Goal: Task Accomplishment & Management: Complete application form

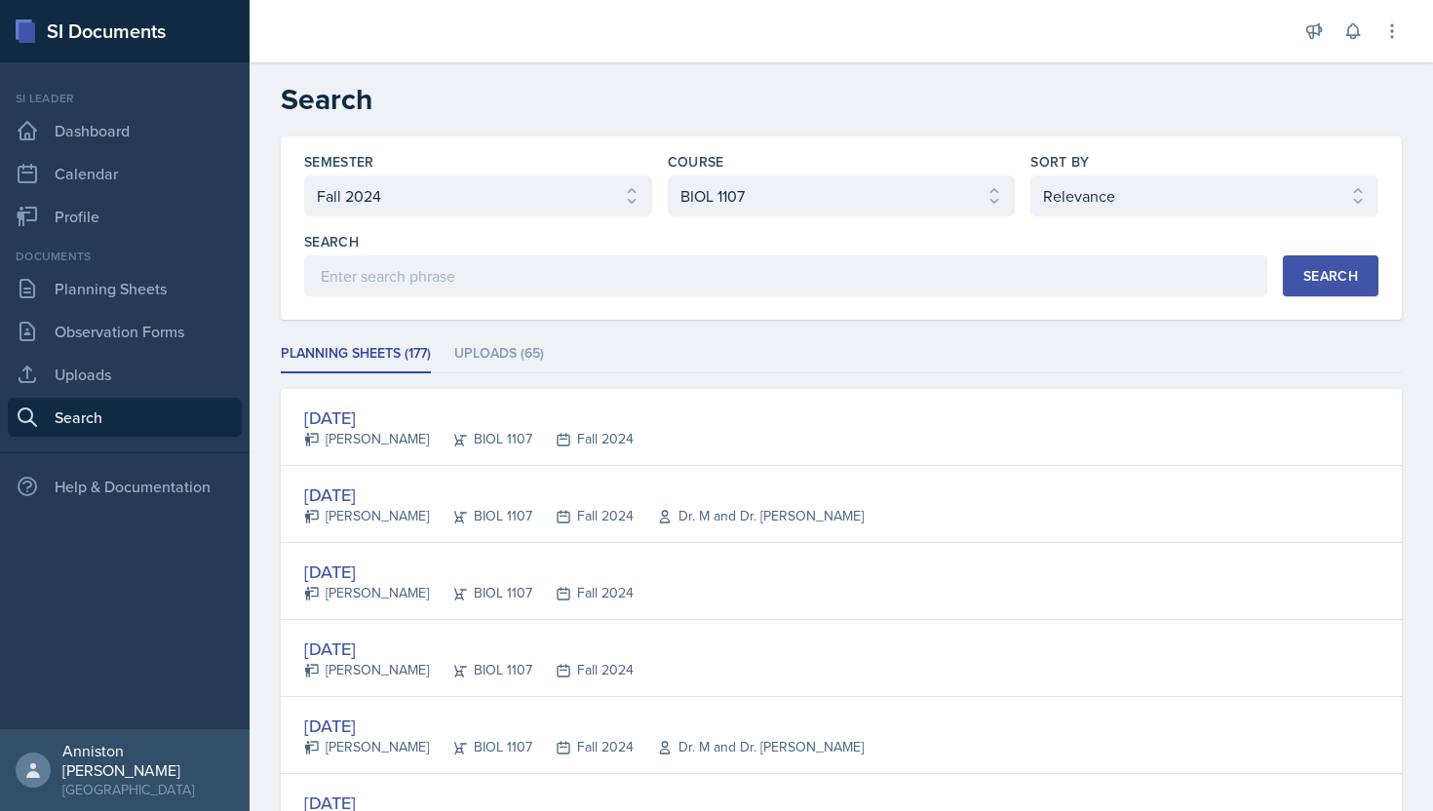
select select "a8ed5ca7-d3a3-44eb-ad59-ceca828f7d72"
select select "a0067b6f-3d76-4e76-8e19-0da8f959099c"
select select "1"
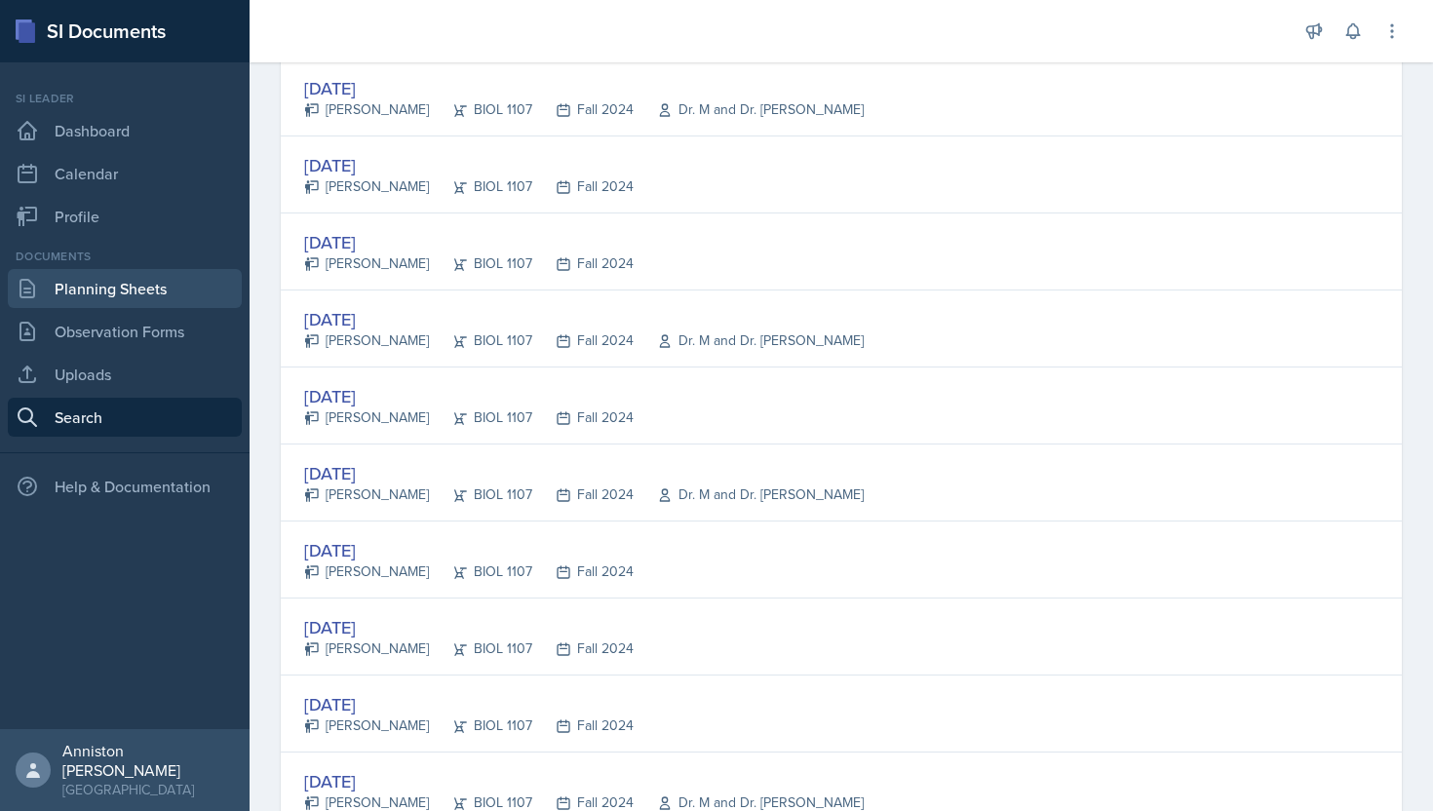
click at [125, 276] on link "Planning Sheets" at bounding box center [125, 288] width 234 height 39
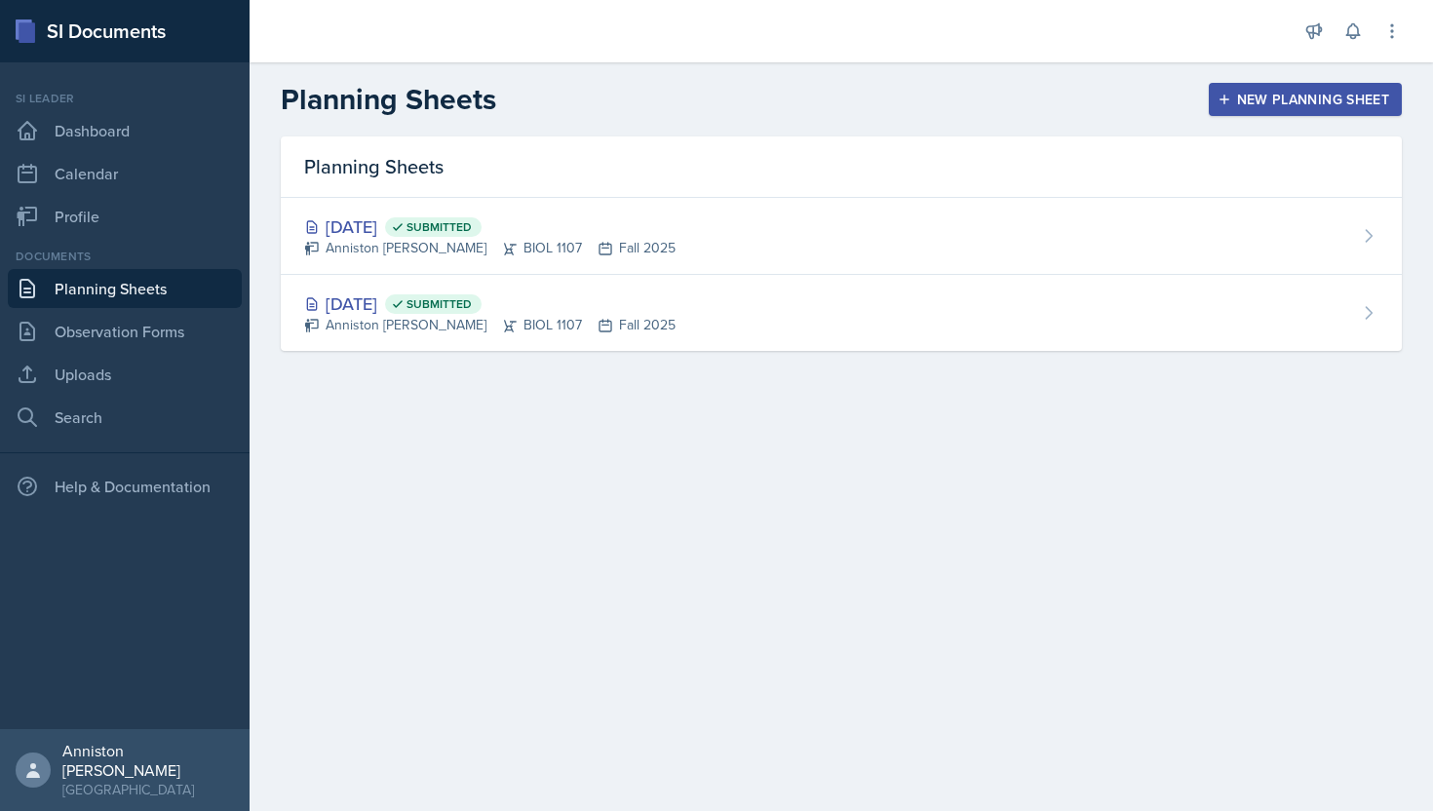
click at [1234, 102] on div "New Planning Sheet" at bounding box center [1306, 100] width 168 height 16
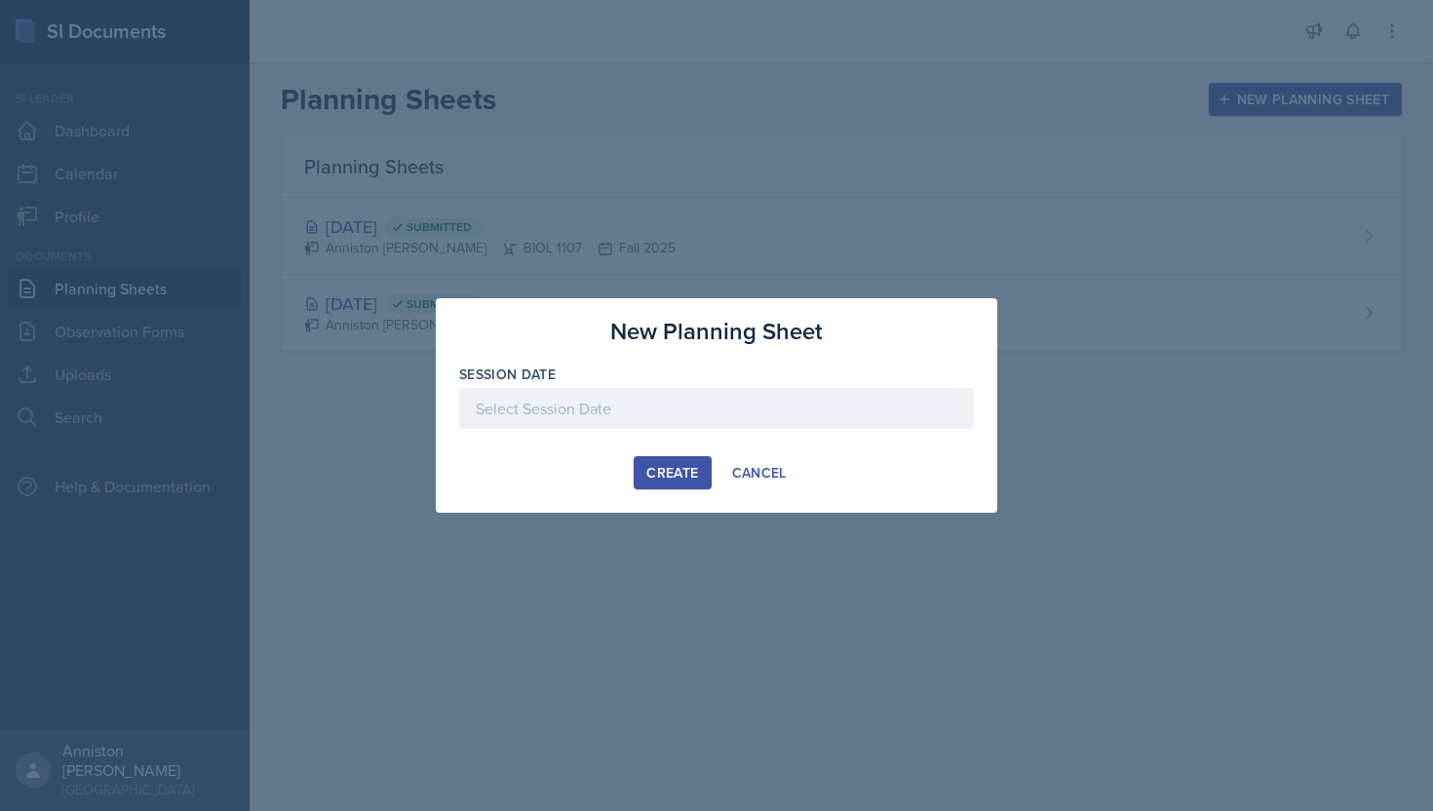
click at [817, 409] on div at bounding box center [716, 408] width 515 height 41
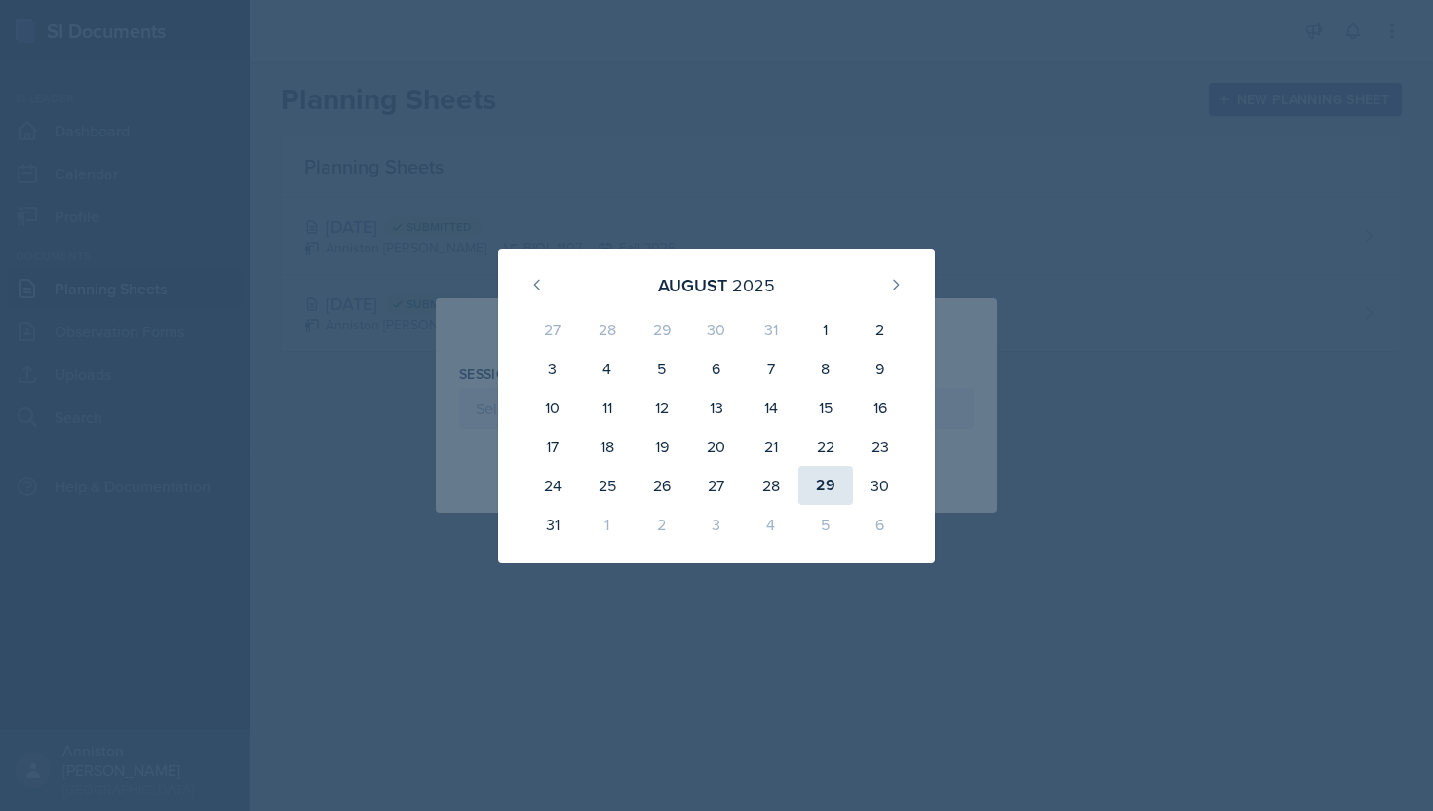
click at [824, 493] on div "29" at bounding box center [826, 485] width 55 height 39
type input "[DATE]"
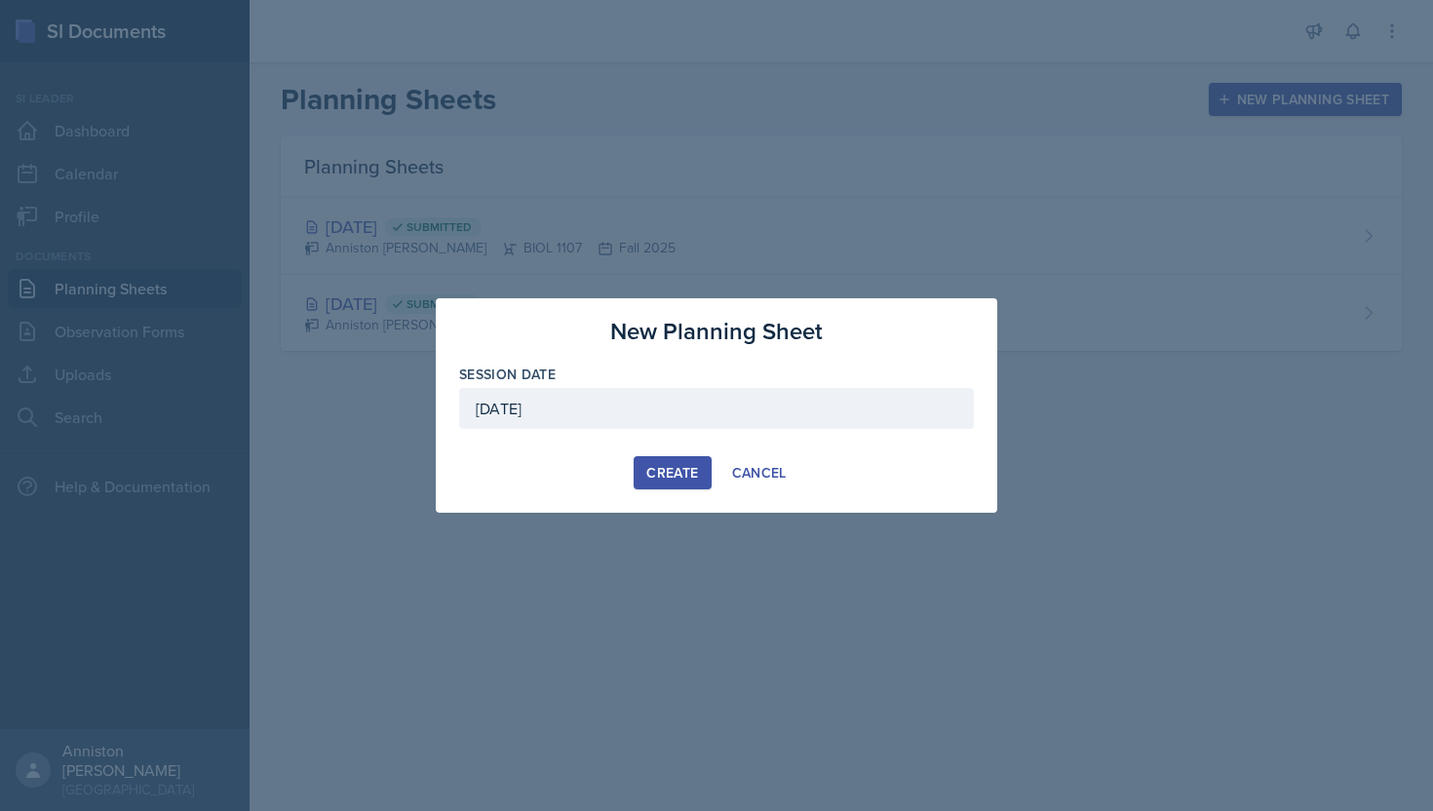
click at [656, 472] on div "Create" at bounding box center [672, 473] width 52 height 16
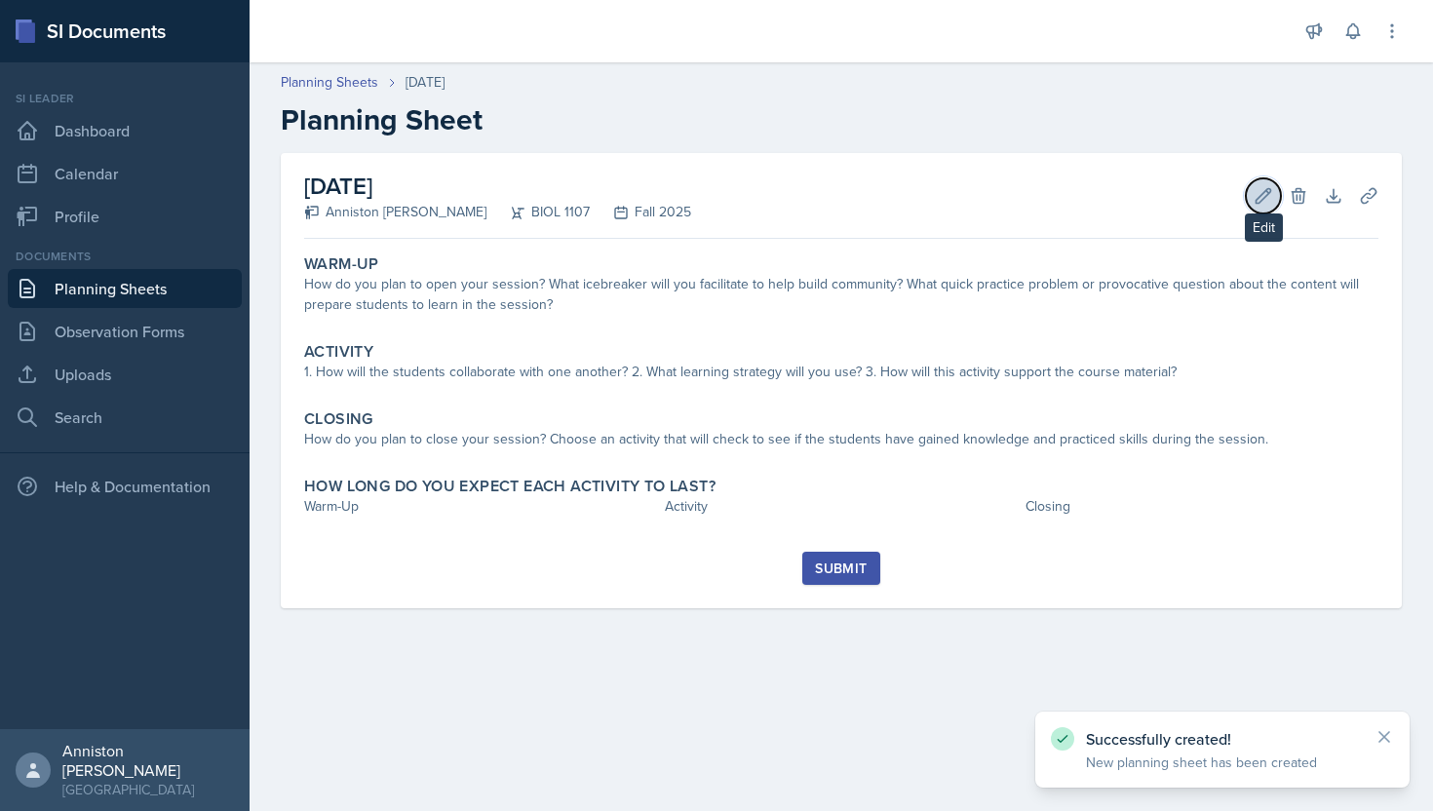
click at [1266, 204] on icon at bounding box center [1264, 196] width 20 height 20
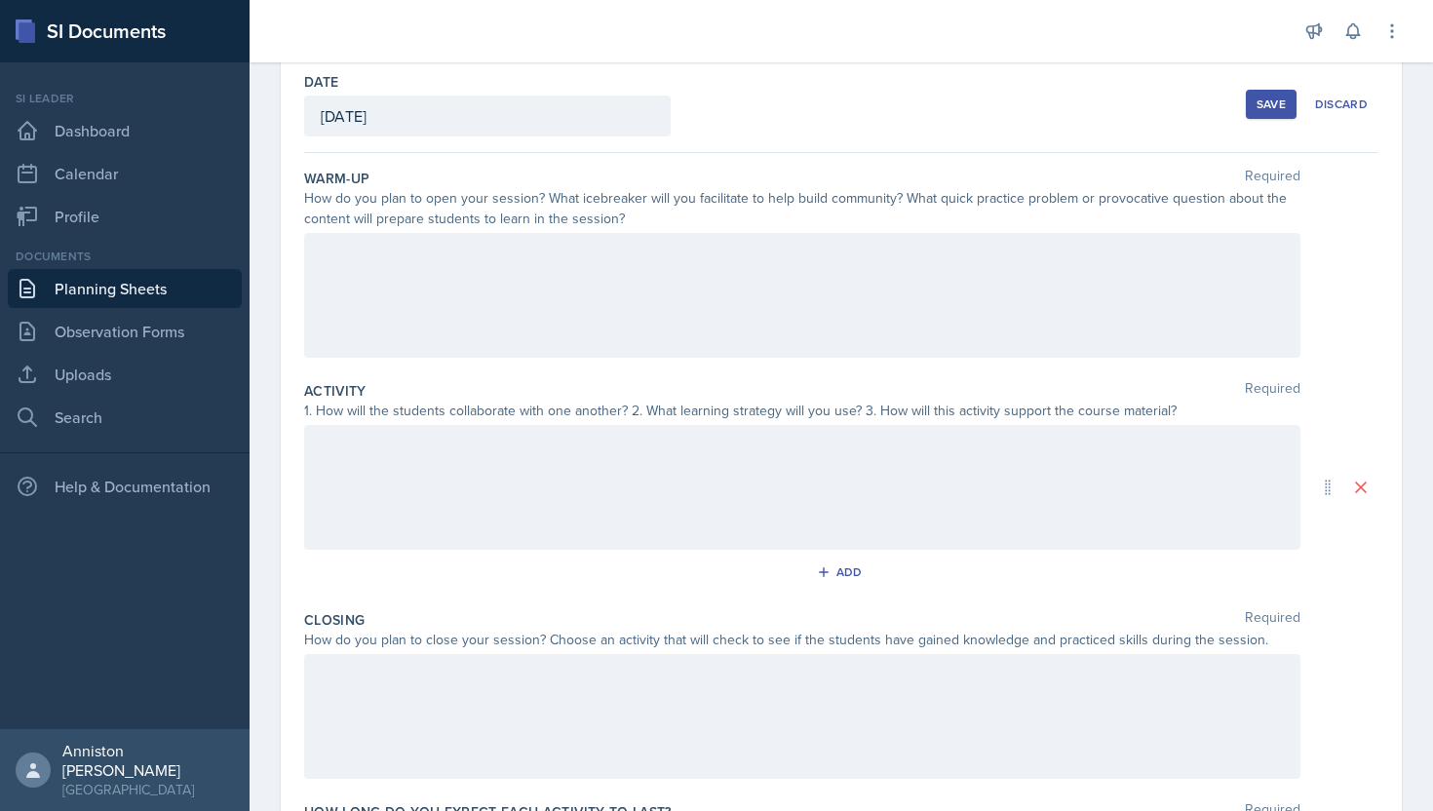
scroll to position [251, 0]
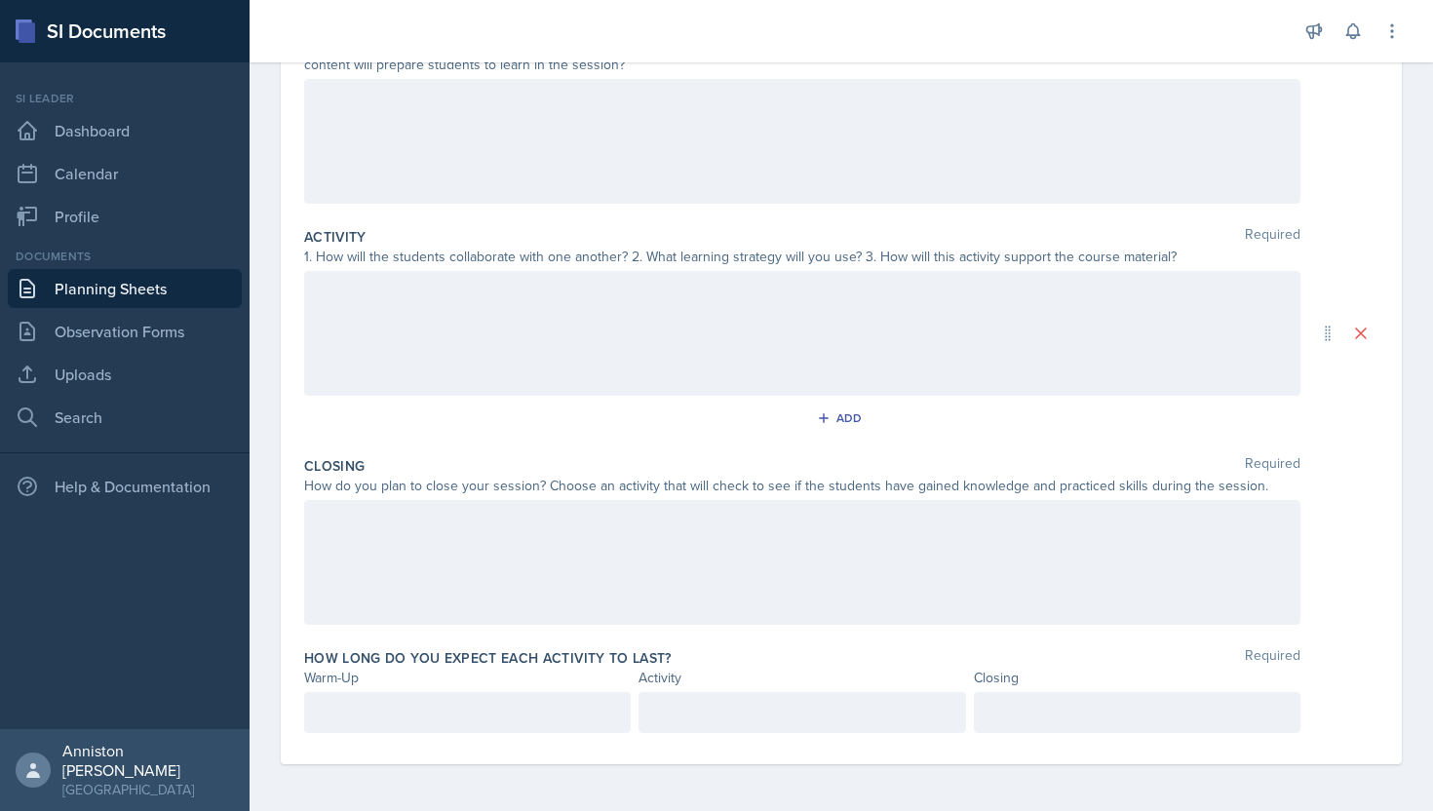
click at [1040, 717] on p at bounding box center [1137, 712] width 293 height 23
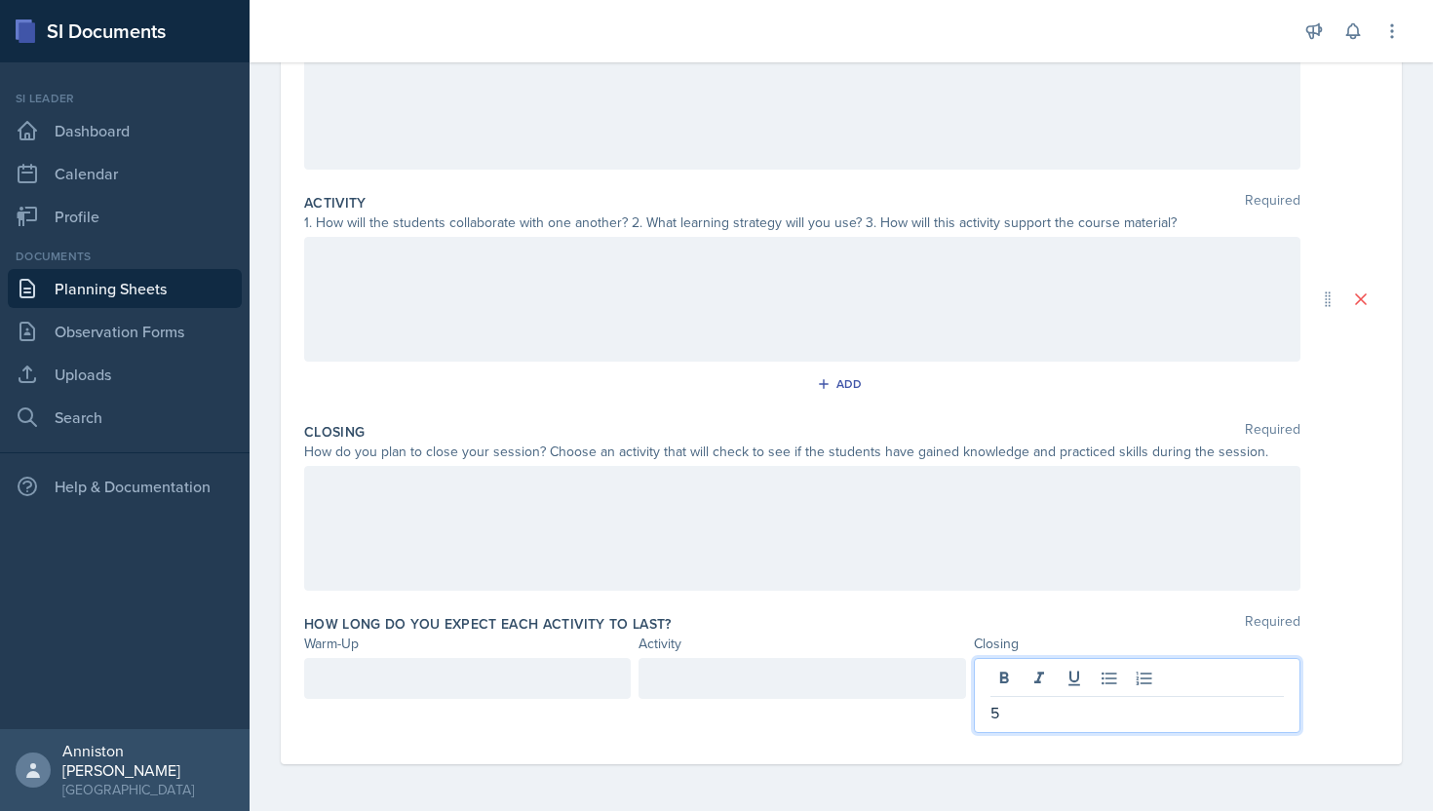
click at [687, 499] on div at bounding box center [802, 528] width 997 height 125
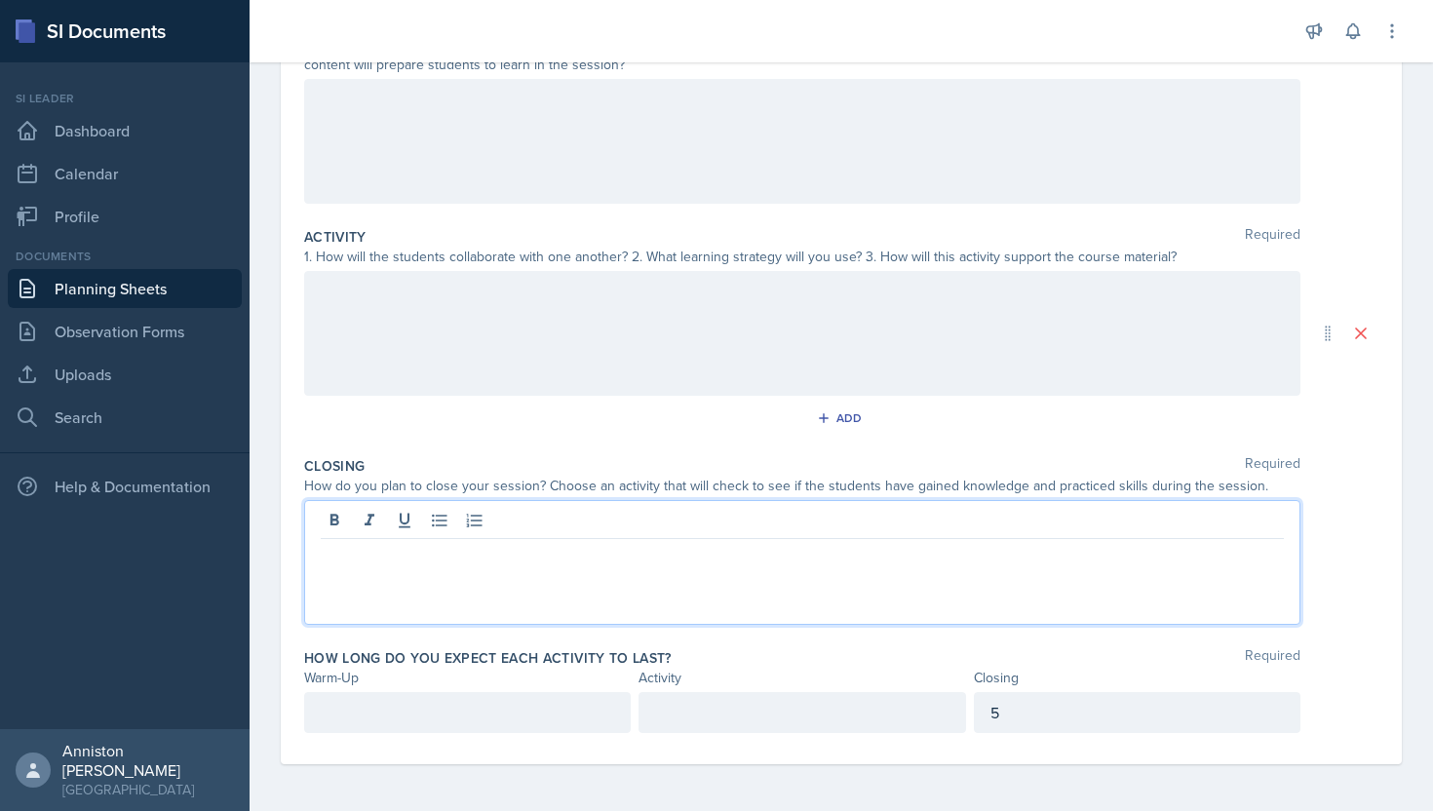
scroll to position [251, 0]
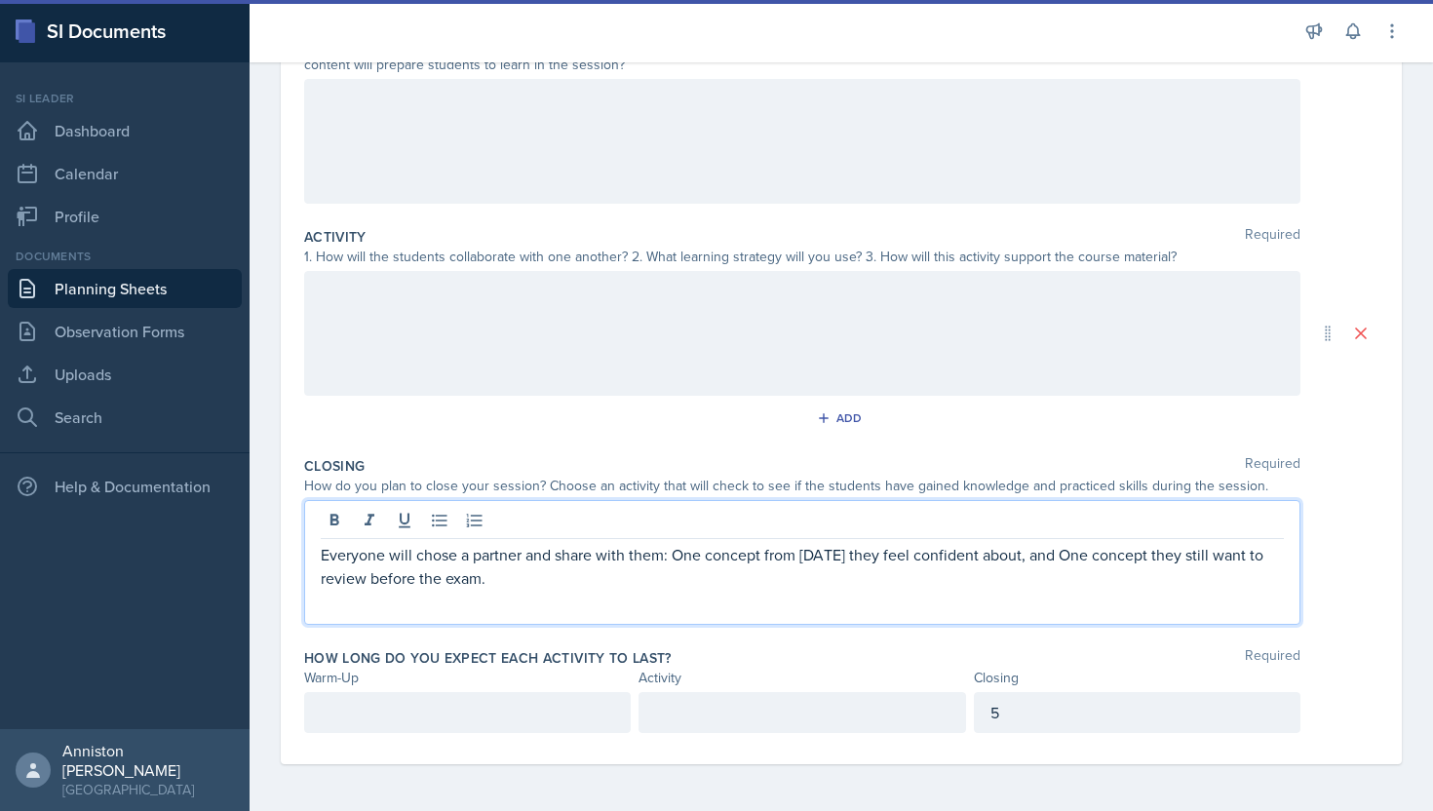
click at [1063, 556] on p "Everyone will chose a partner and share with them: One concept from [DATE] they…" at bounding box center [802, 566] width 963 height 47
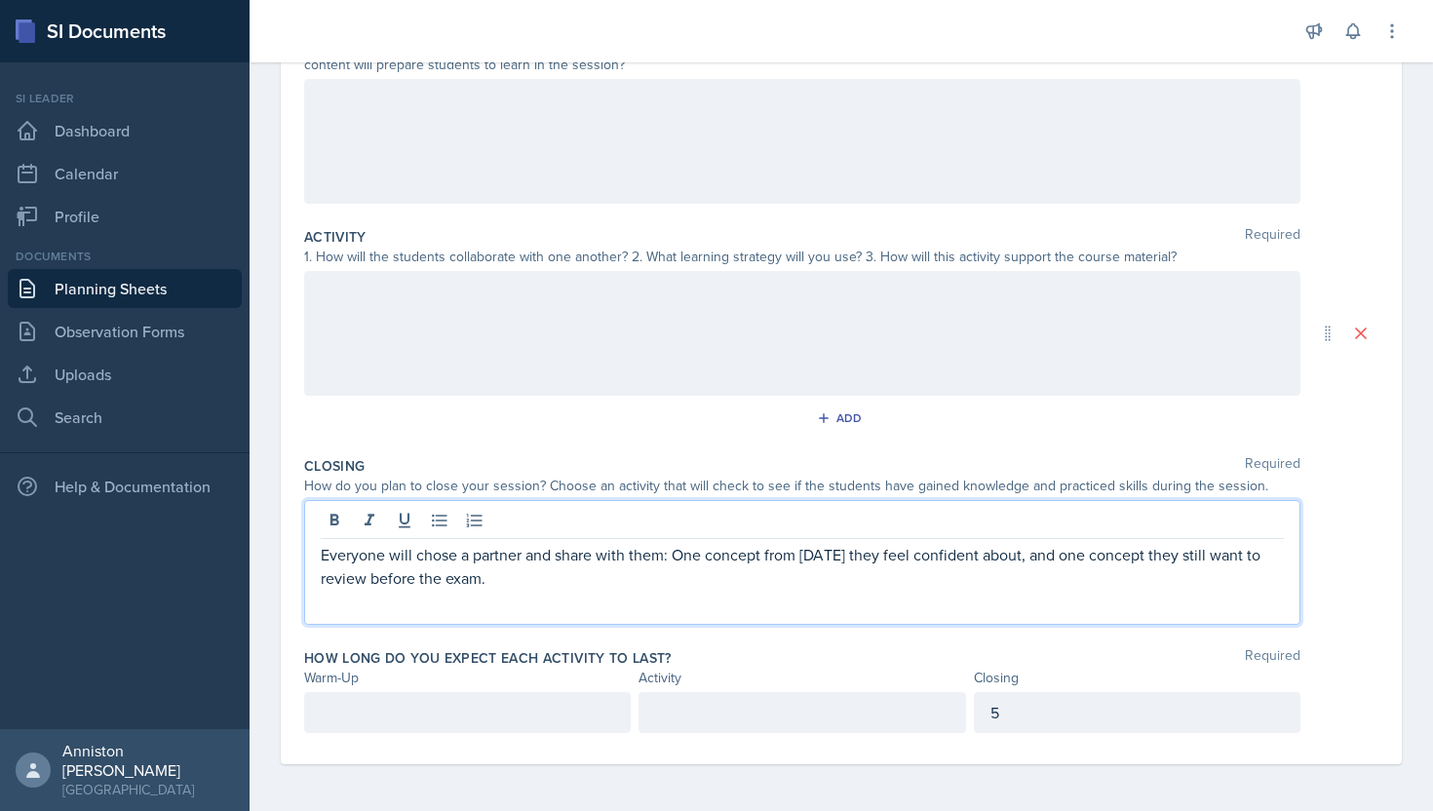
click at [1062, 571] on p "Everyone will chose a partner and share with them: One concept from [DATE] they…" at bounding box center [802, 566] width 963 height 47
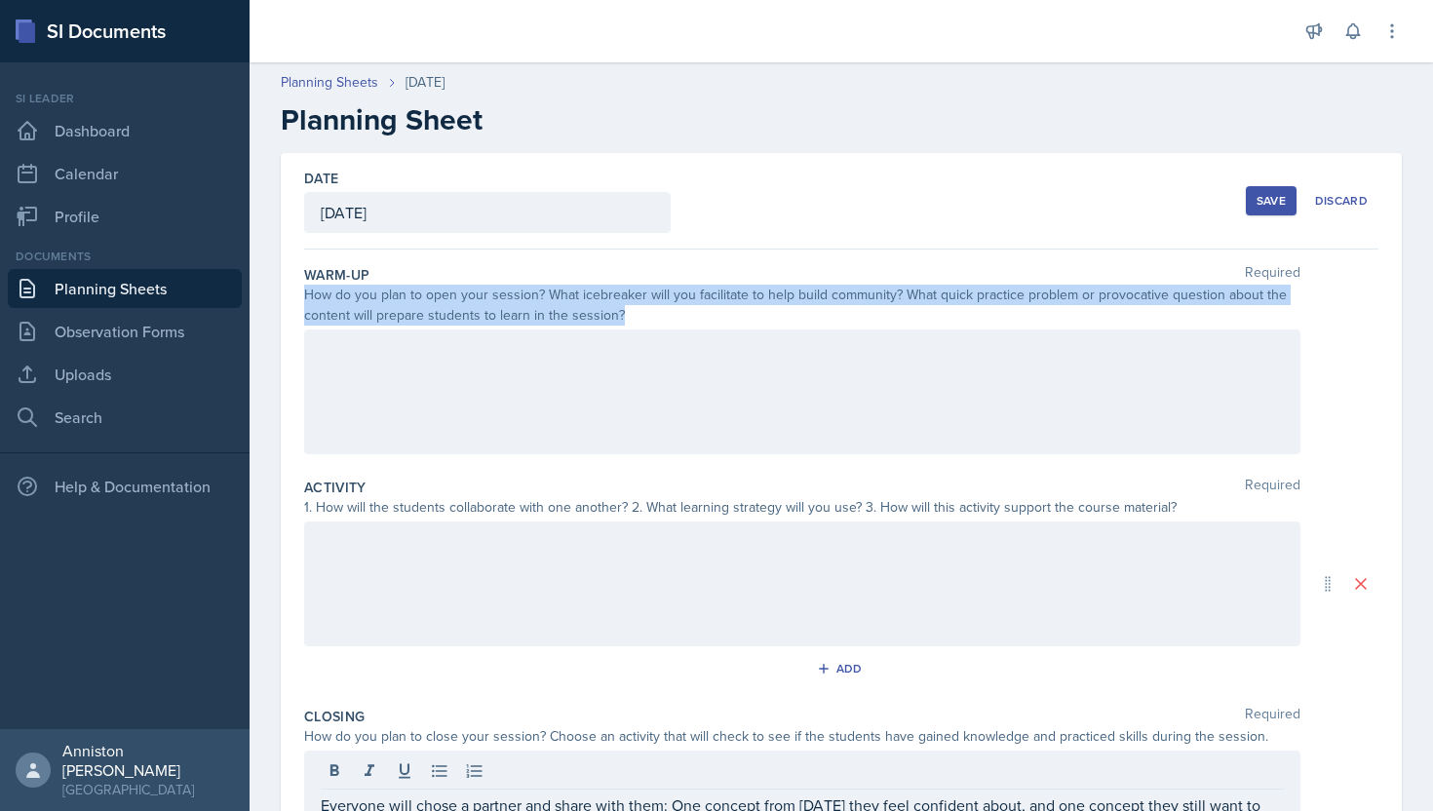
drag, startPoint x: 306, startPoint y: 296, endPoint x: 598, endPoint y: 336, distance: 294.3
click at [598, 336] on div "Warm-Up Required How do you plan to open your session? What icebreaker will you…" at bounding box center [841, 363] width 1075 height 213
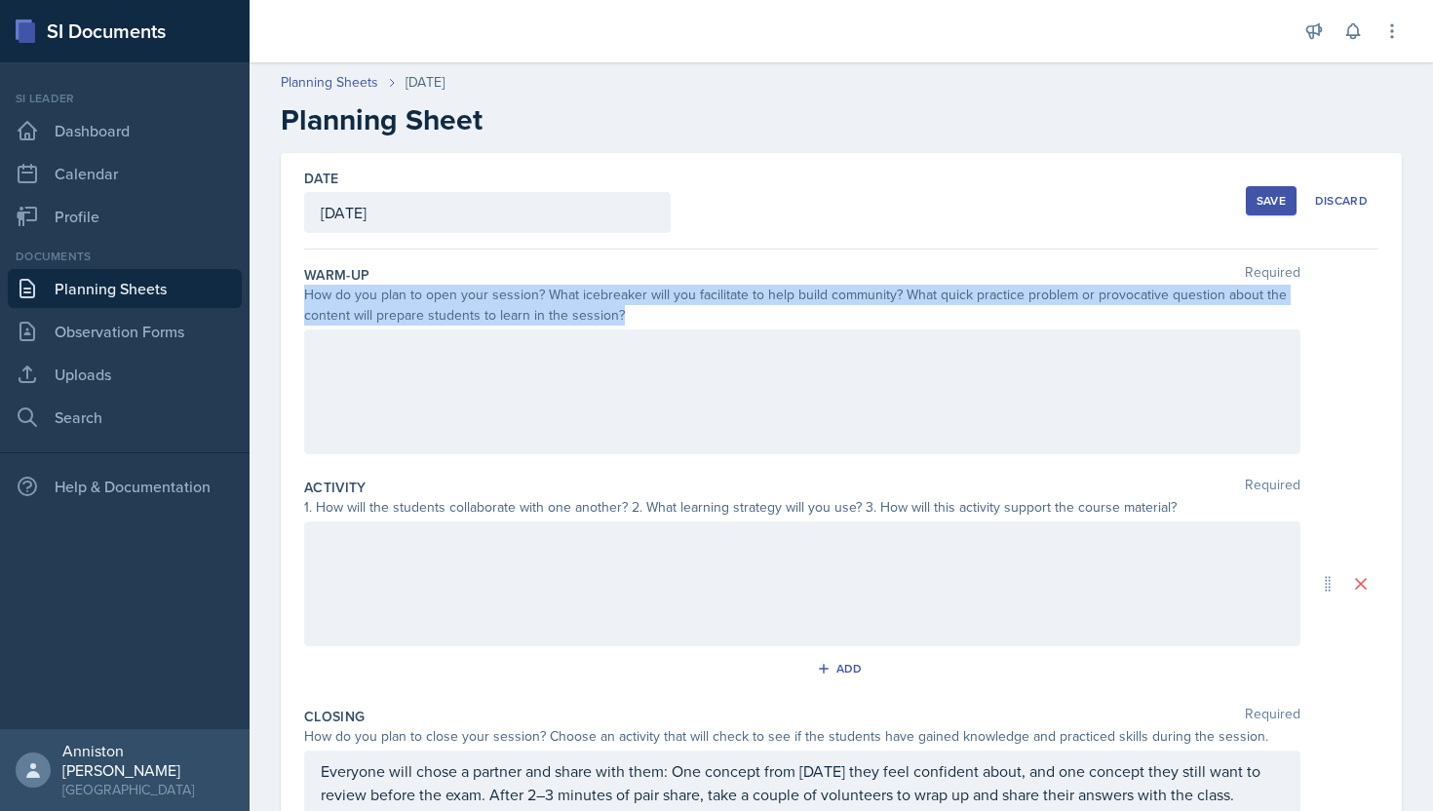
copy div "How do you plan to open your session? What icebreaker will you facilitate to he…"
click at [884, 312] on div "How do you plan to open your session? What icebreaker will you facilitate to he…" at bounding box center [802, 305] width 997 height 41
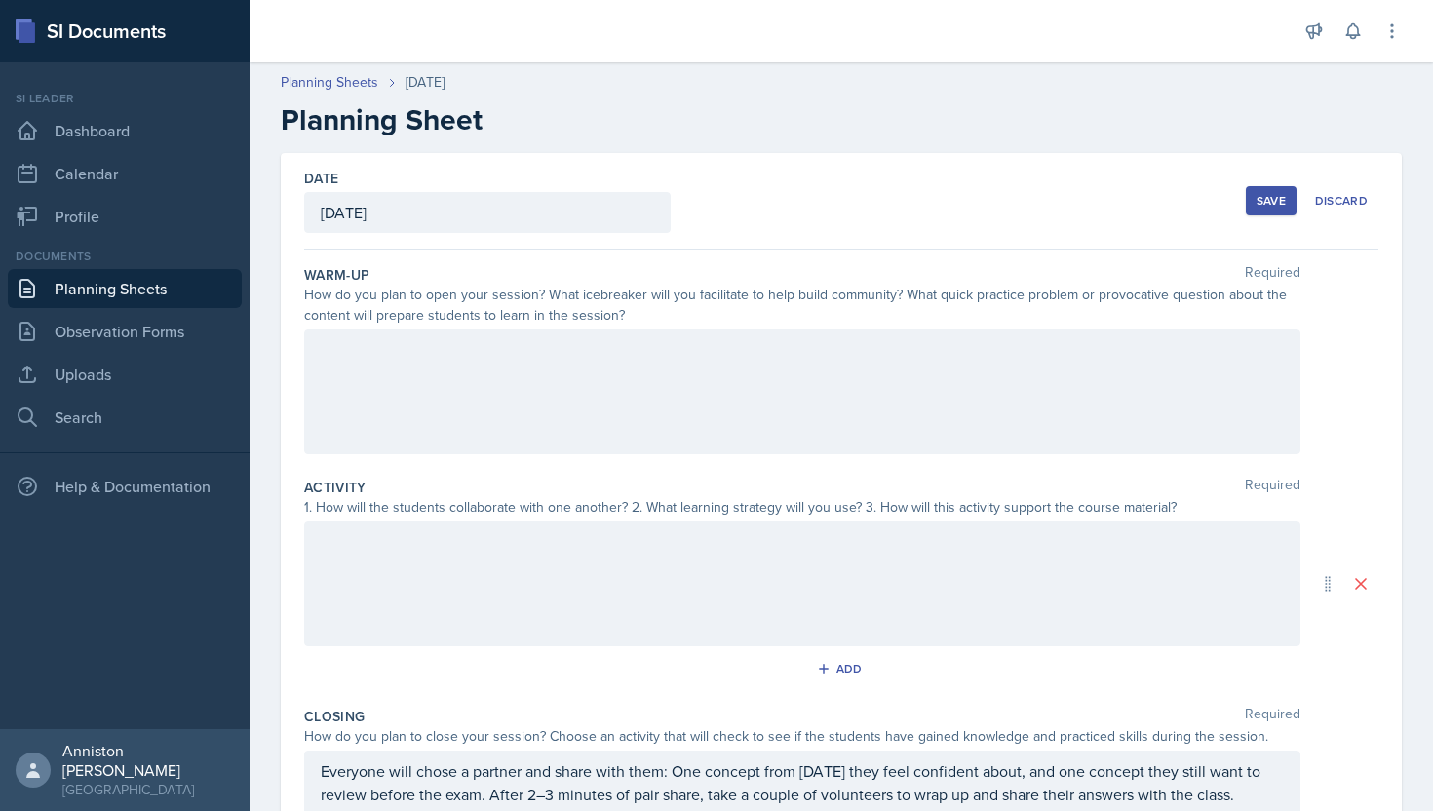
click at [738, 368] on div at bounding box center [802, 392] width 997 height 125
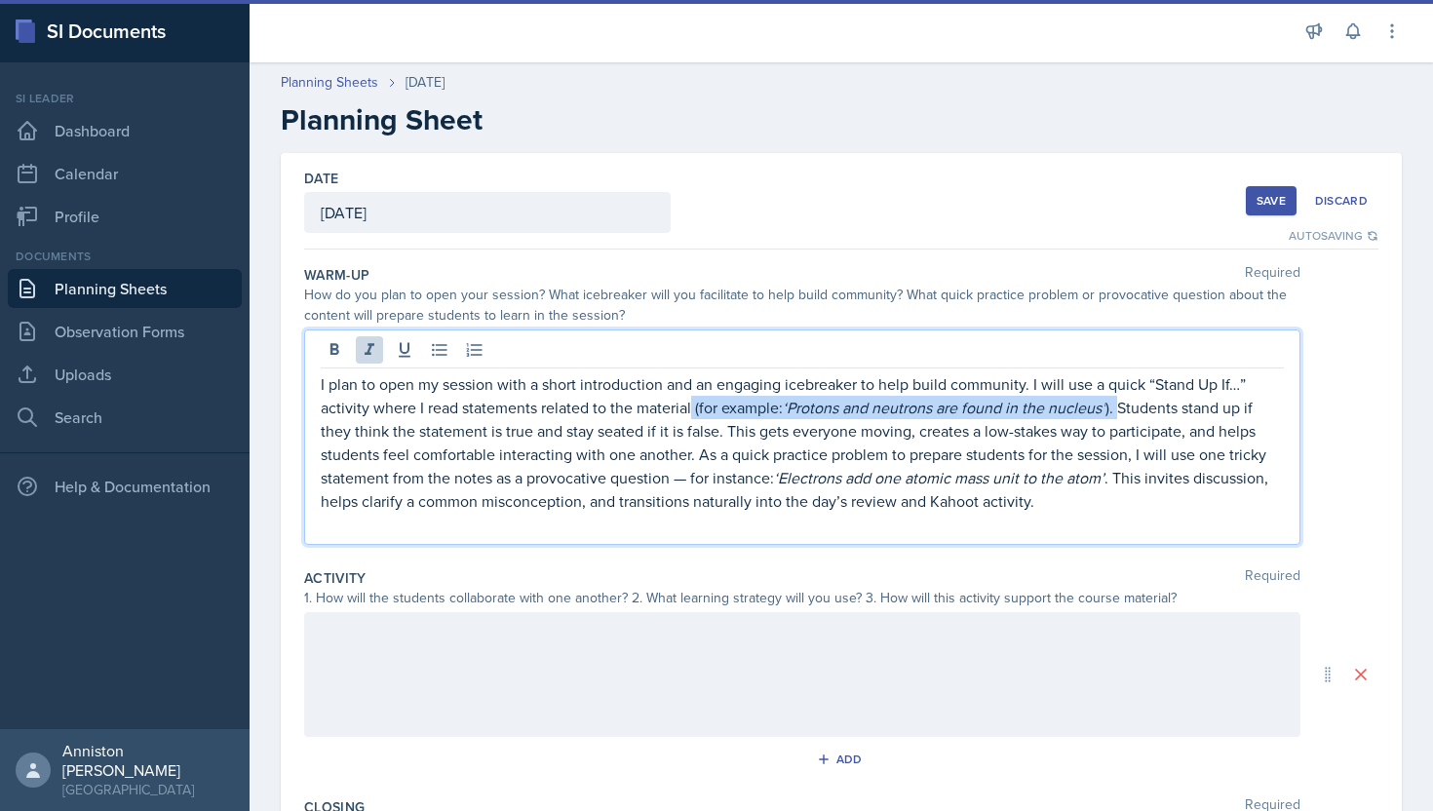
drag, startPoint x: 692, startPoint y: 412, endPoint x: 1122, endPoint y: 412, distance: 430.0
click at [1122, 412] on p "I plan to open my session with a short introduction and an engaging icebreaker …" at bounding box center [802, 442] width 963 height 140
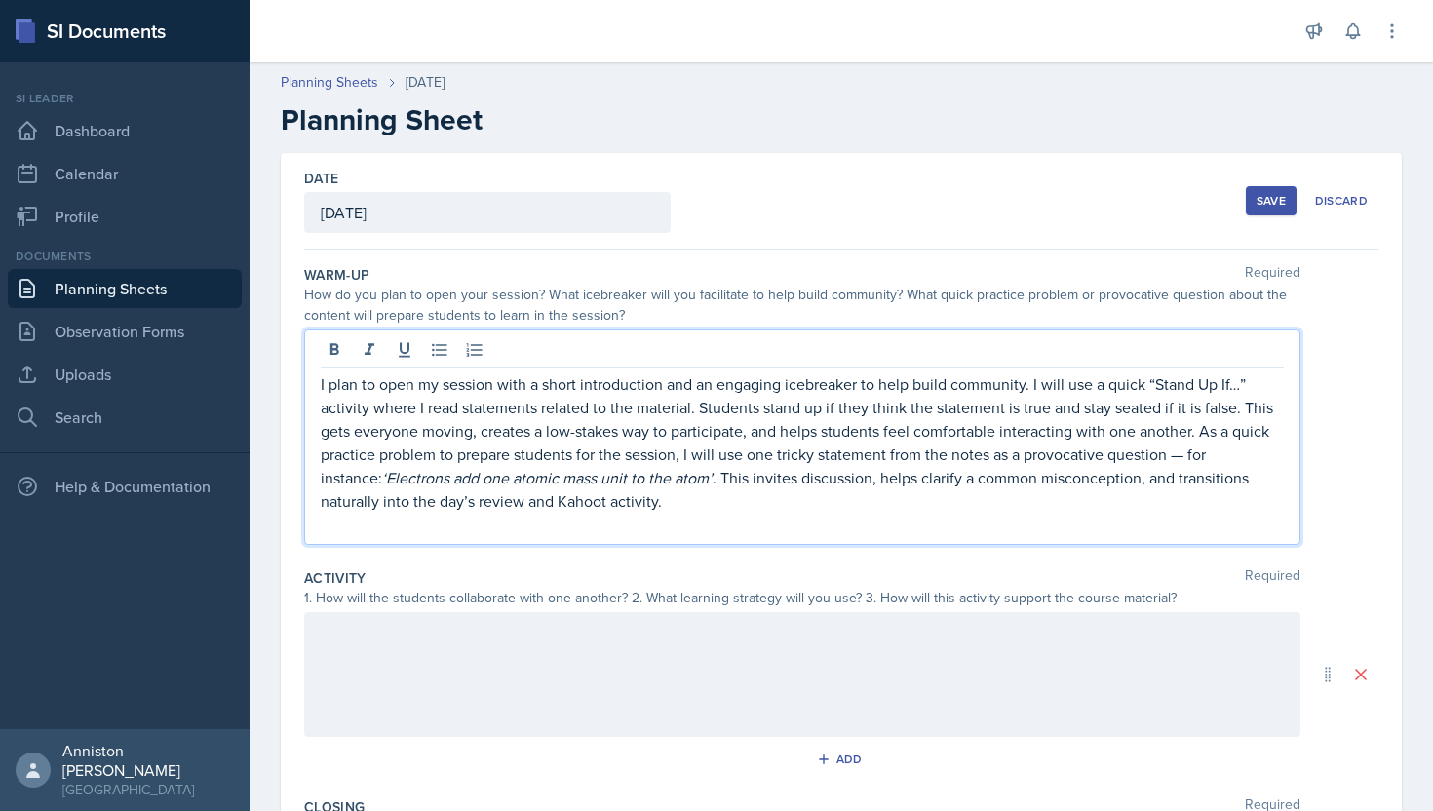
click at [606, 245] on div "Date [DATE] [DATE] 27 28 29 30 31 1 2 3 4 5 6 7 8 9 10 11 12 13 14 15 16 17 18 …" at bounding box center [841, 201] width 1075 height 97
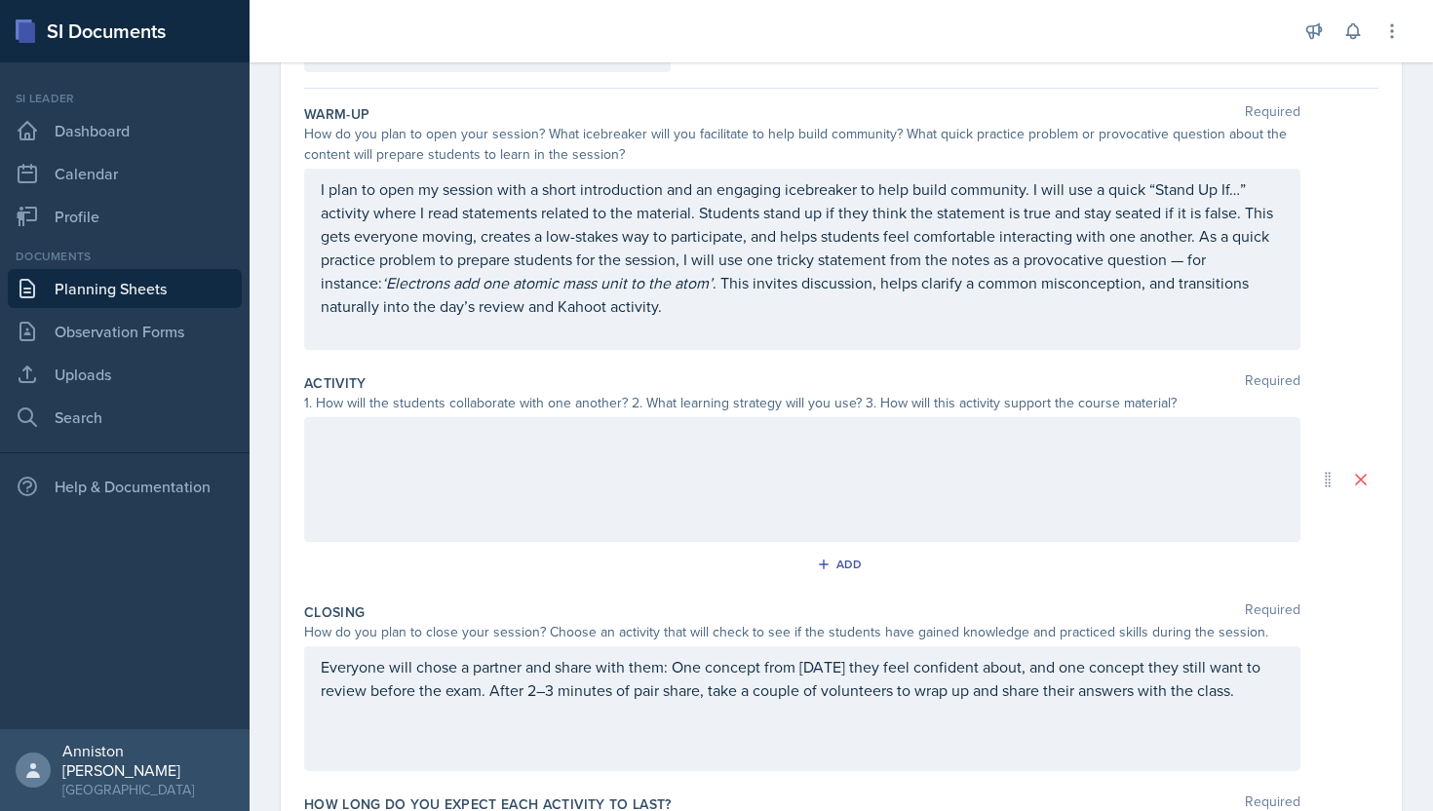
scroll to position [203, 0]
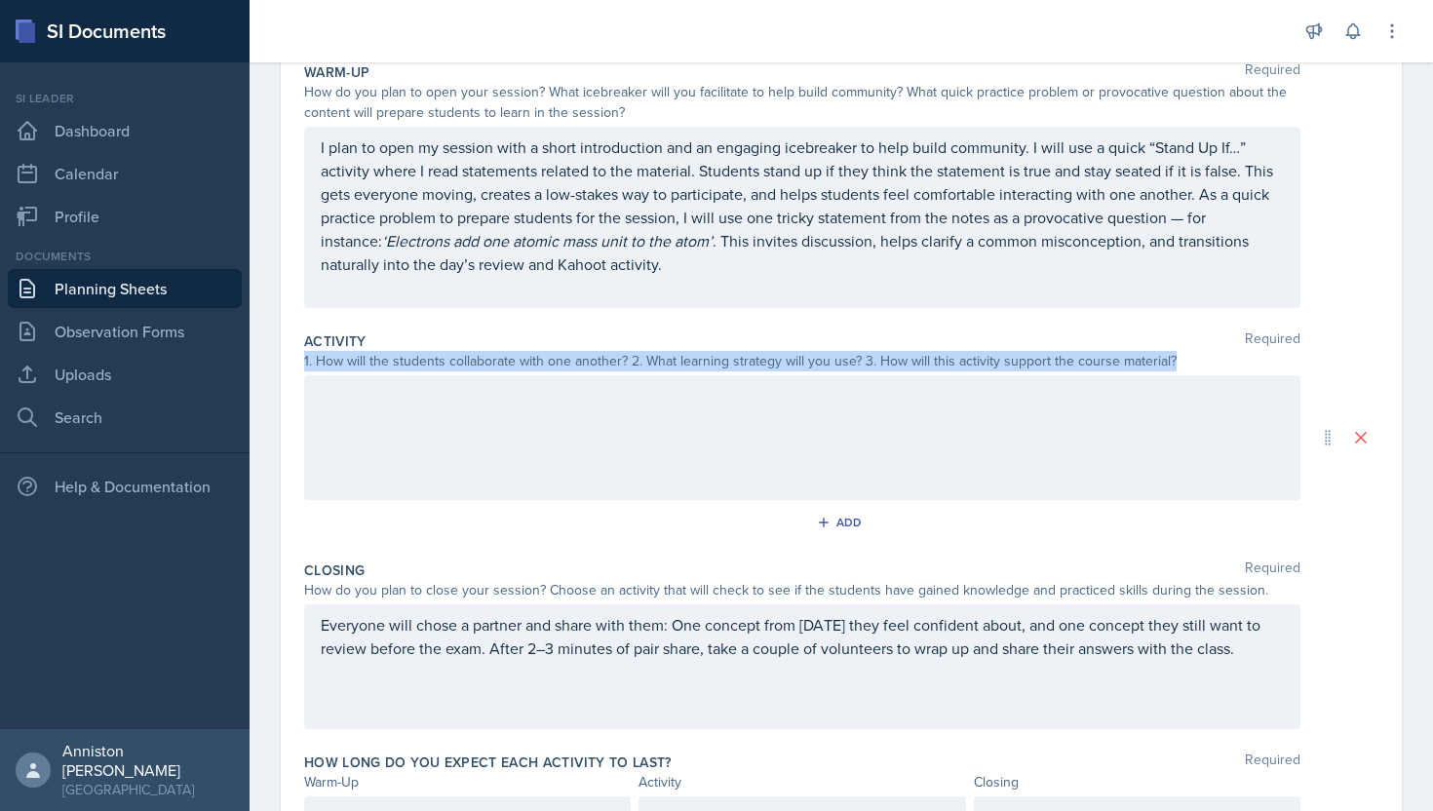
drag, startPoint x: 304, startPoint y: 364, endPoint x: 1176, endPoint y: 357, distance: 871.7
click at [1176, 357] on div "1. How will the students collaborate with one another? 2. What learning strateg…" at bounding box center [802, 361] width 997 height 20
copy div "1. How will the students collaborate with one another? 2. What learning strateg…"
click at [1176, 357] on div "1. How will the students collaborate with one another? 2. What learning strateg…" at bounding box center [802, 361] width 997 height 20
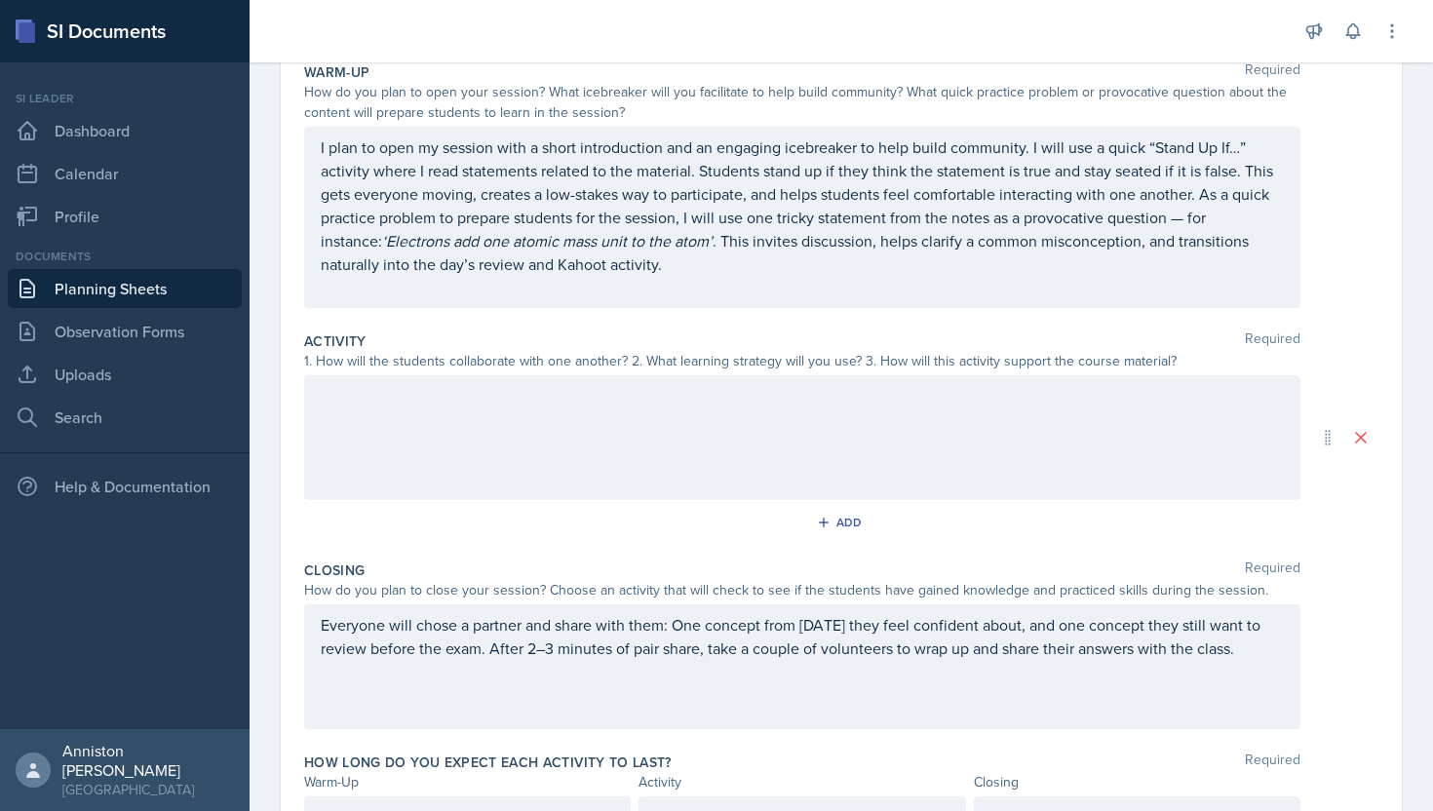
click at [542, 407] on p at bounding box center [802, 395] width 963 height 23
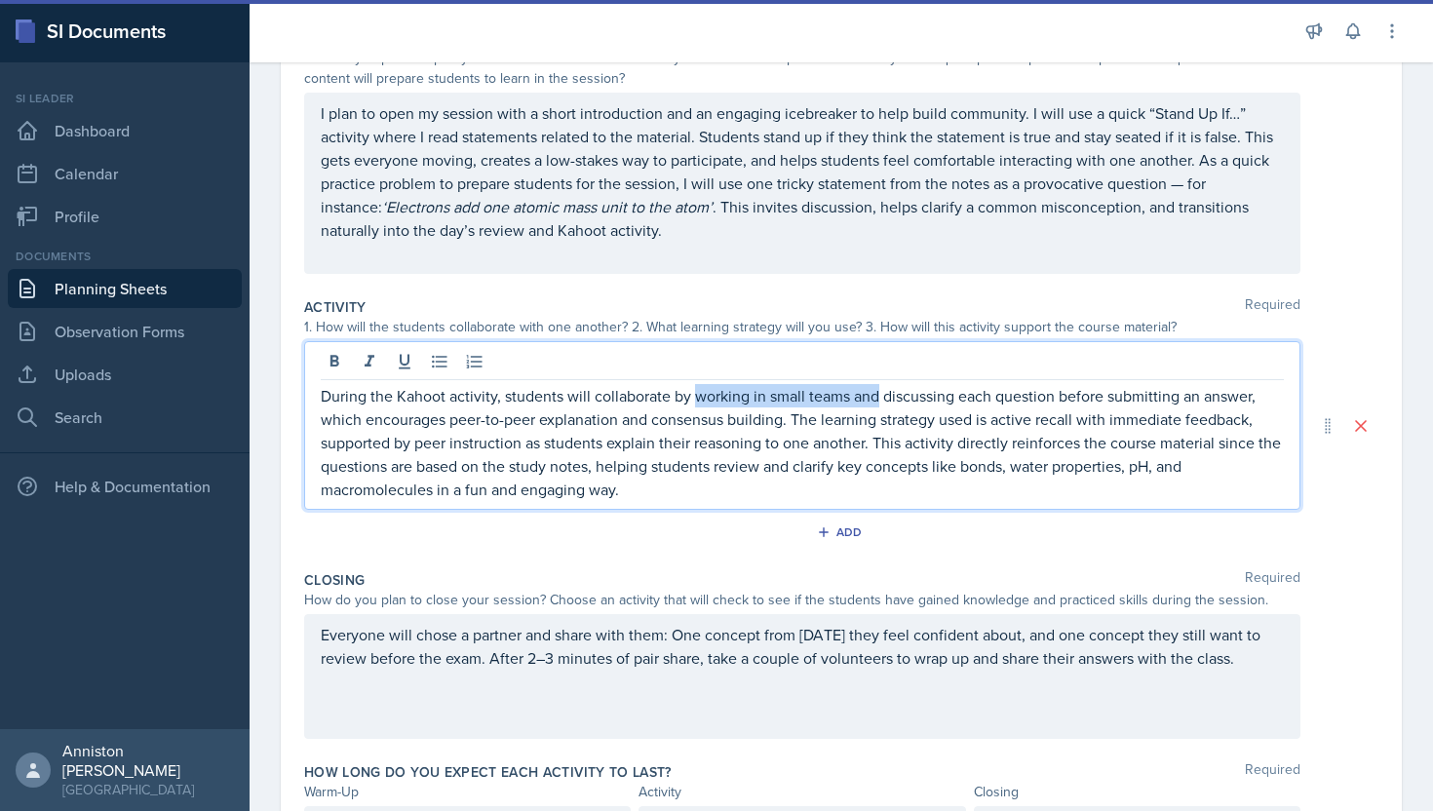
drag, startPoint x: 694, startPoint y: 399, endPoint x: 880, endPoint y: 399, distance: 185.3
click at [880, 399] on p "During the Kahoot activity, students will collaborate by working in small teams…" at bounding box center [802, 442] width 963 height 117
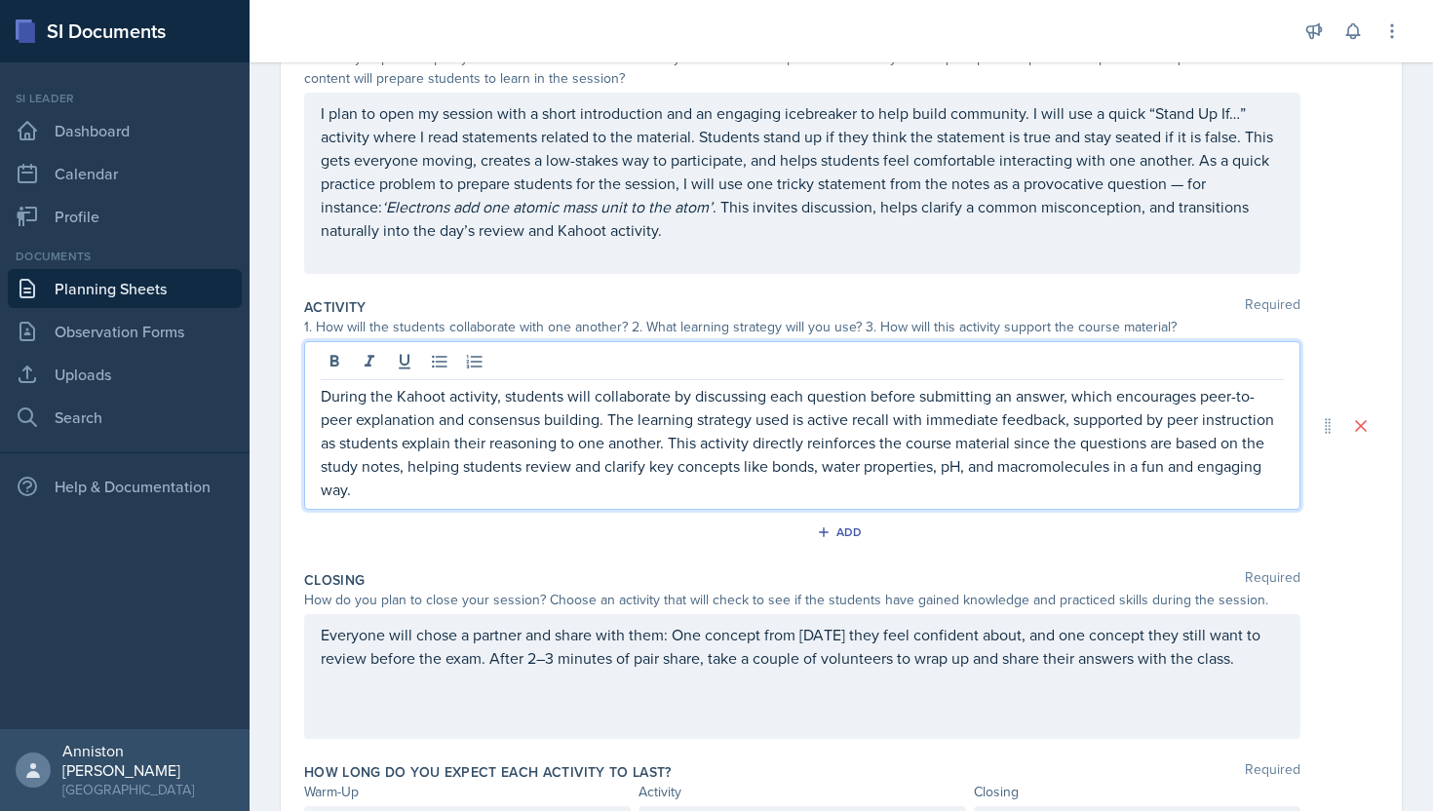
click at [866, 398] on p "During the Kahoot activity, students will collaborate by discussing each questi…" at bounding box center [802, 442] width 963 height 117
drag, startPoint x: 1031, startPoint y: 422, endPoint x: 1204, endPoint y: 424, distance: 173.6
click at [1204, 424] on p "During the Kahoot activity, students will collaborate by discussing each questi…" at bounding box center [802, 442] width 963 height 117
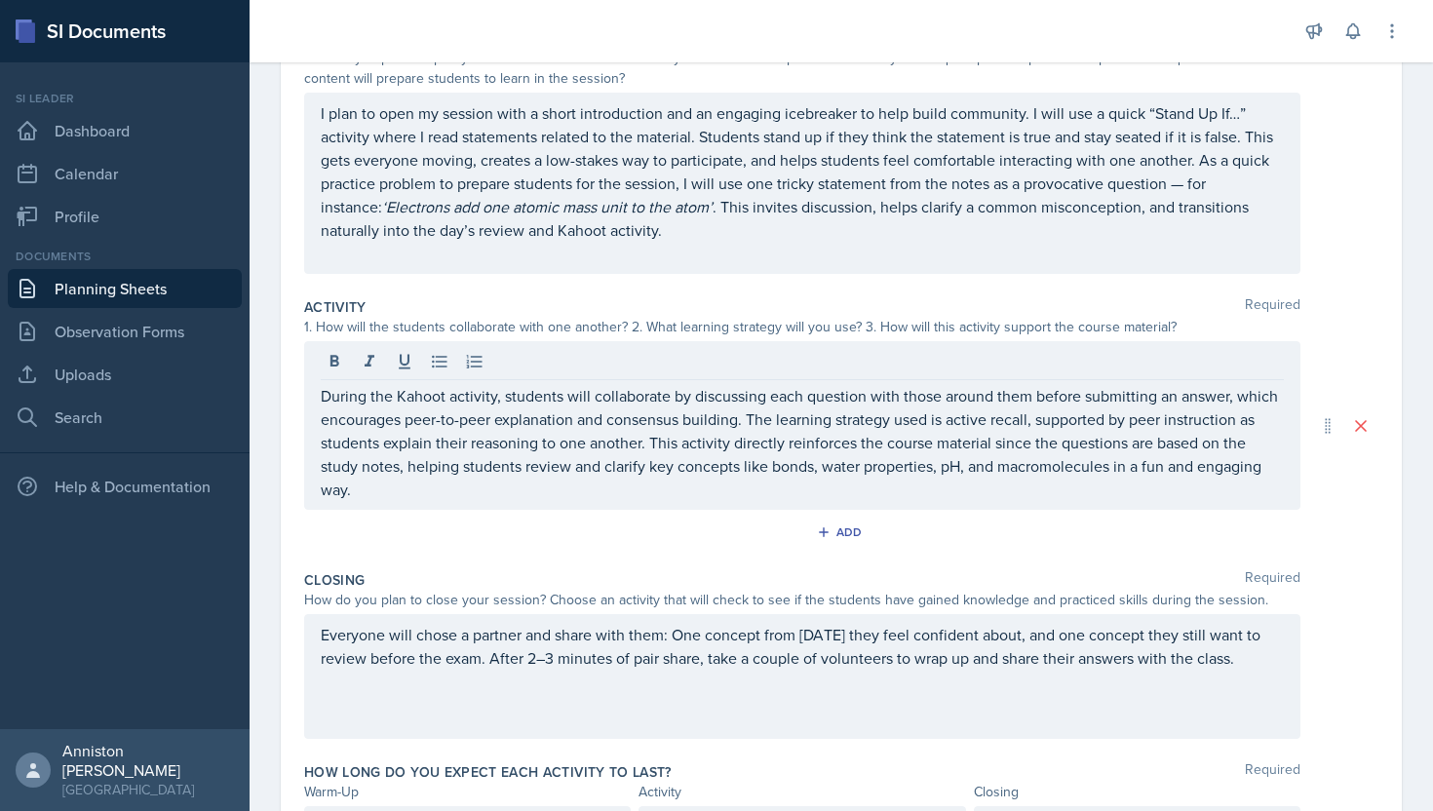
drag, startPoint x: 675, startPoint y: 501, endPoint x: 751, endPoint y: 472, distance: 81.5
click at [751, 472] on div "During the Kahoot activity, students will collaborate by discussing each questi…" at bounding box center [802, 425] width 997 height 169
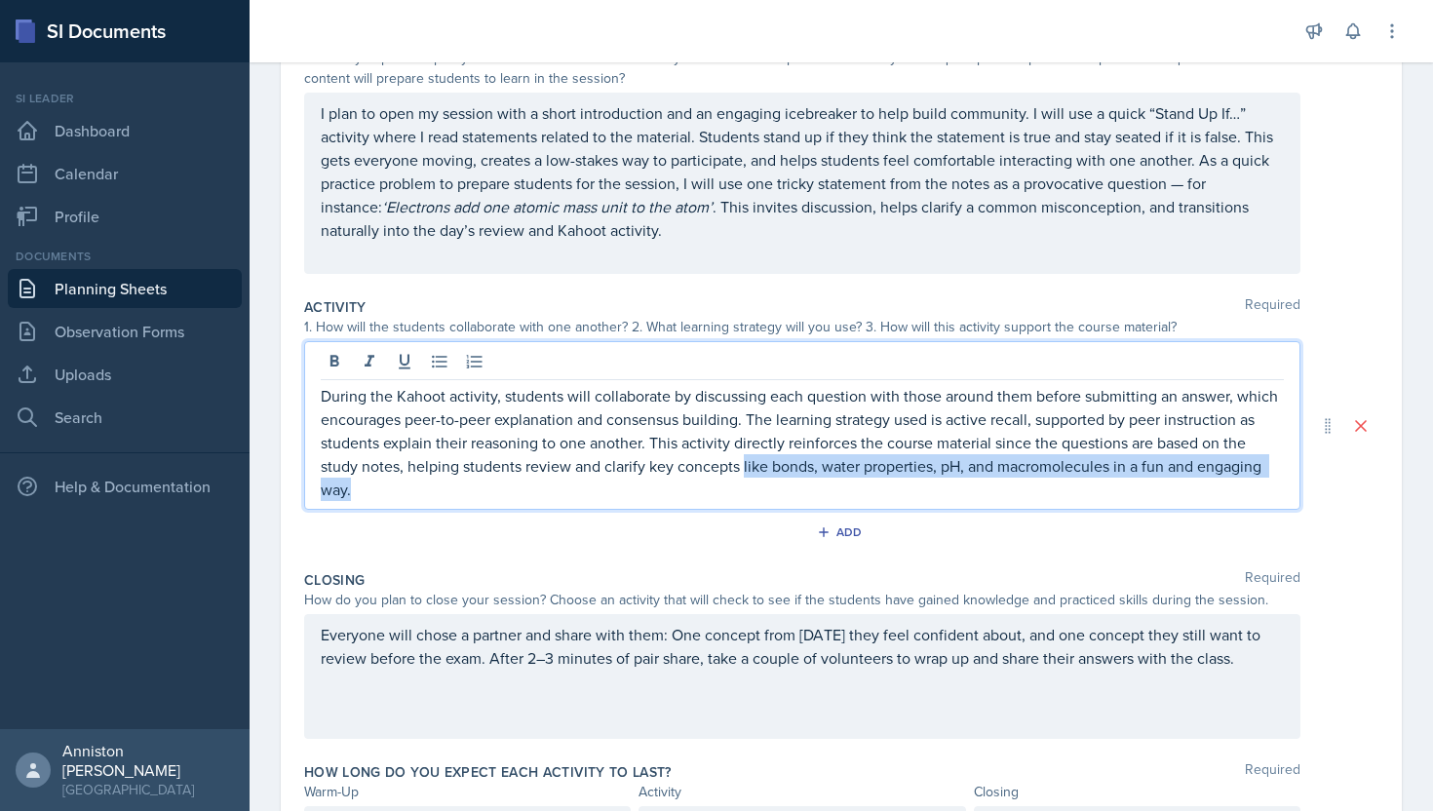
drag, startPoint x: 744, startPoint y: 491, endPoint x: 744, endPoint y: 476, distance: 15.6
click at [744, 476] on p "During the Kahoot activity, students will collaborate by discussing each questi…" at bounding box center [802, 442] width 963 height 117
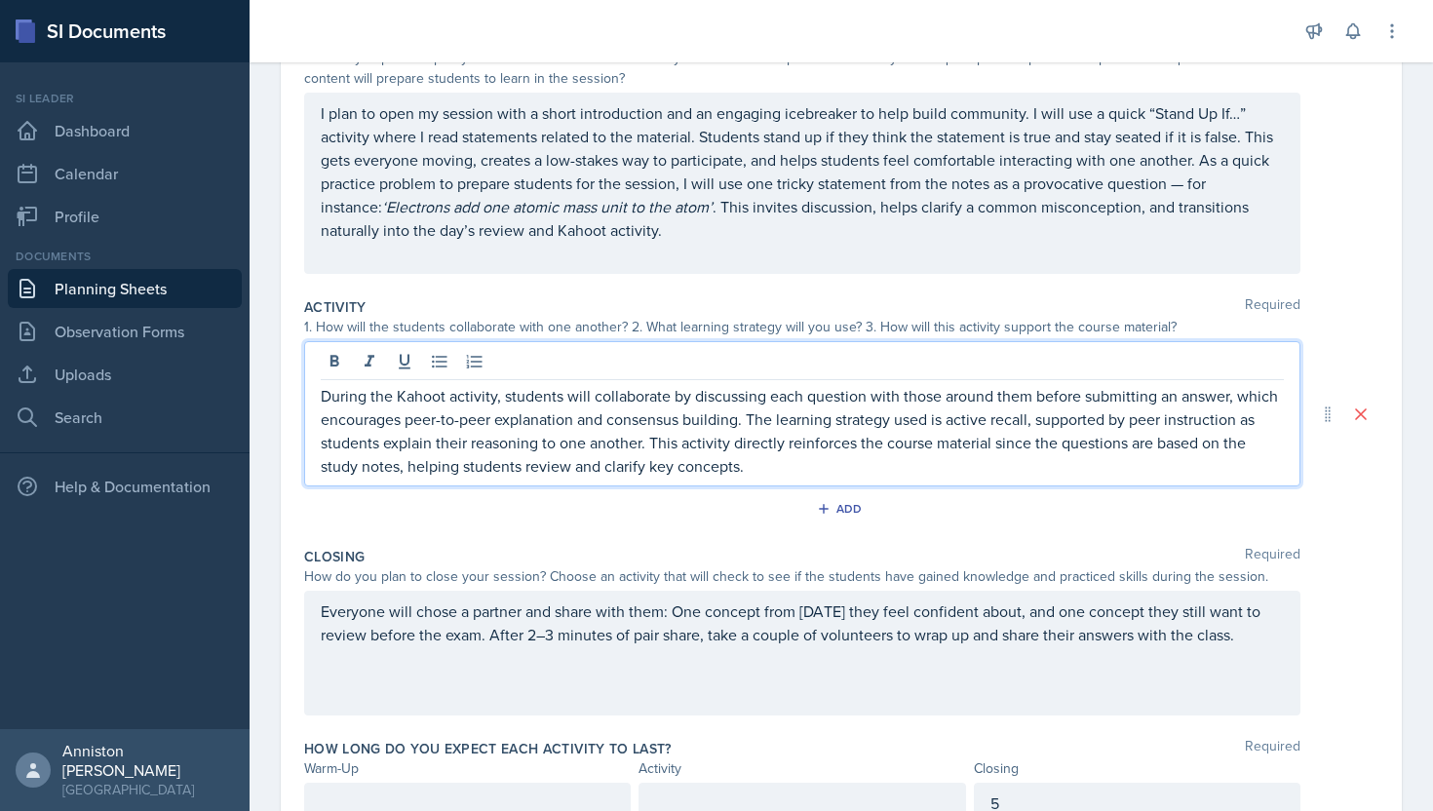
click at [837, 289] on div "Warm-Up Required How do you plan to open your session? What icebreaker will you…" at bounding box center [841, 154] width 1075 height 269
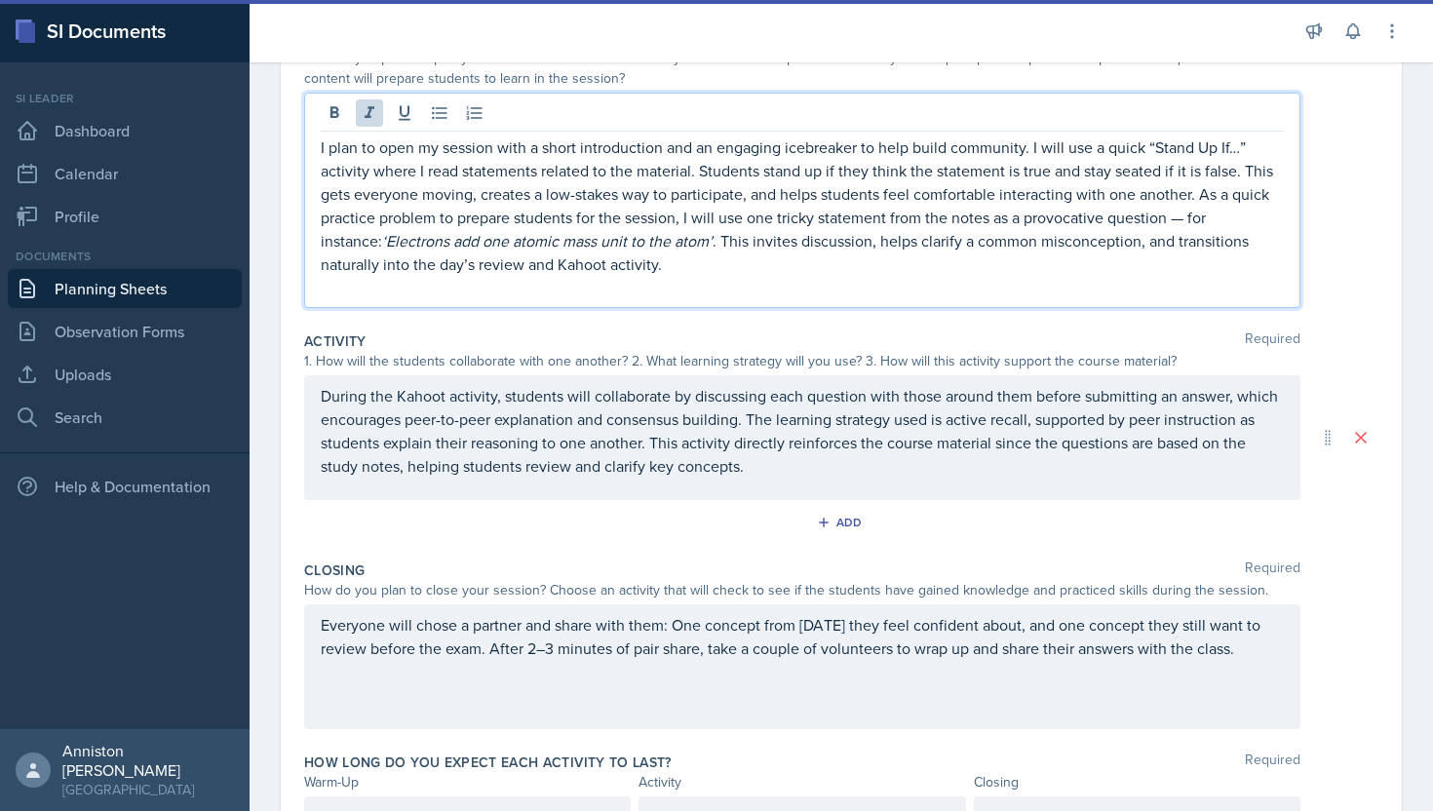
click at [651, 211] on p "I plan to open my session with a short introduction and an engaging icebreaker …" at bounding box center [802, 206] width 963 height 140
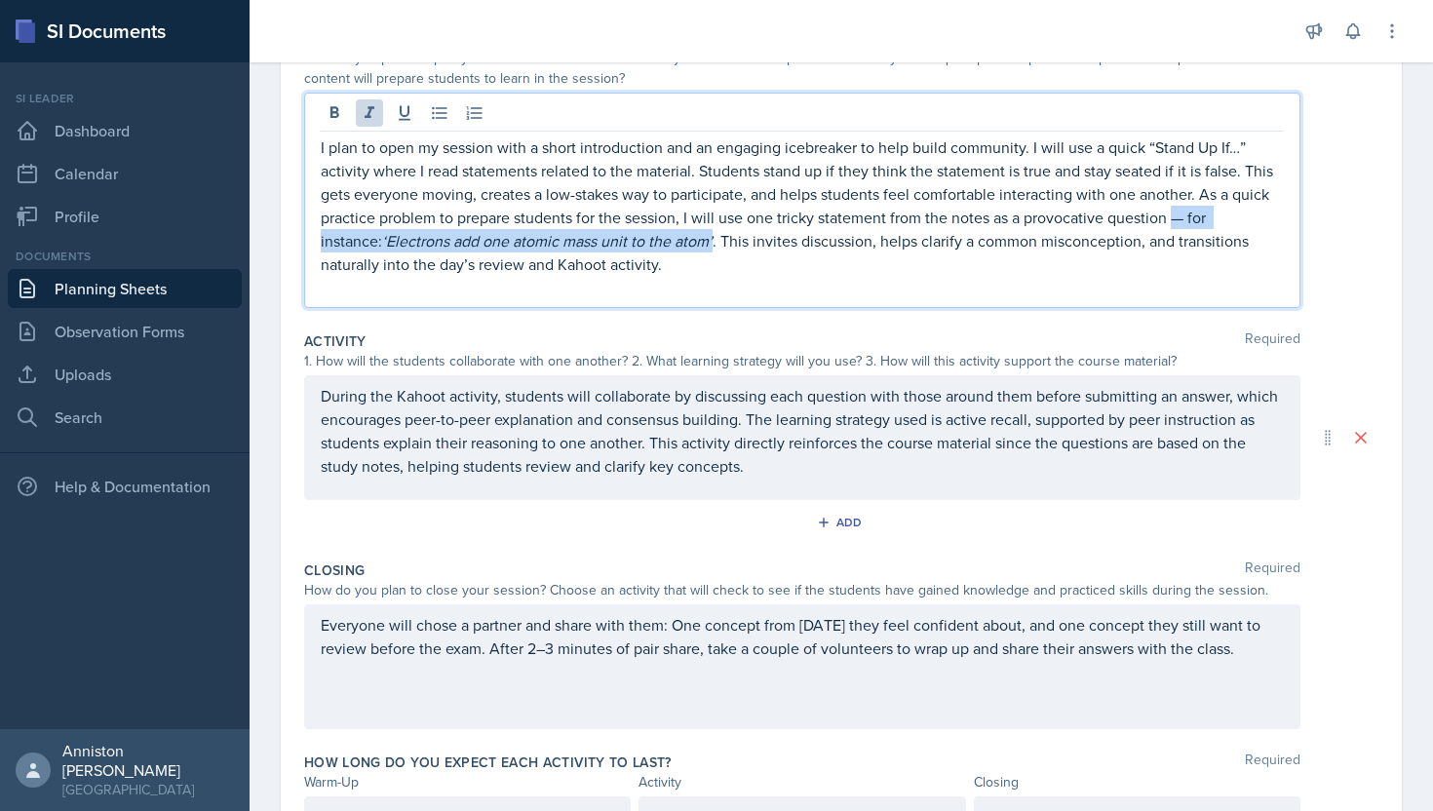
drag, startPoint x: 653, startPoint y: 248, endPoint x: 1177, endPoint y: 221, distance: 524.3
click at [1177, 221] on p "I plan to open my session with a short introduction and an engaging icebreaker …" at bounding box center [802, 206] width 963 height 140
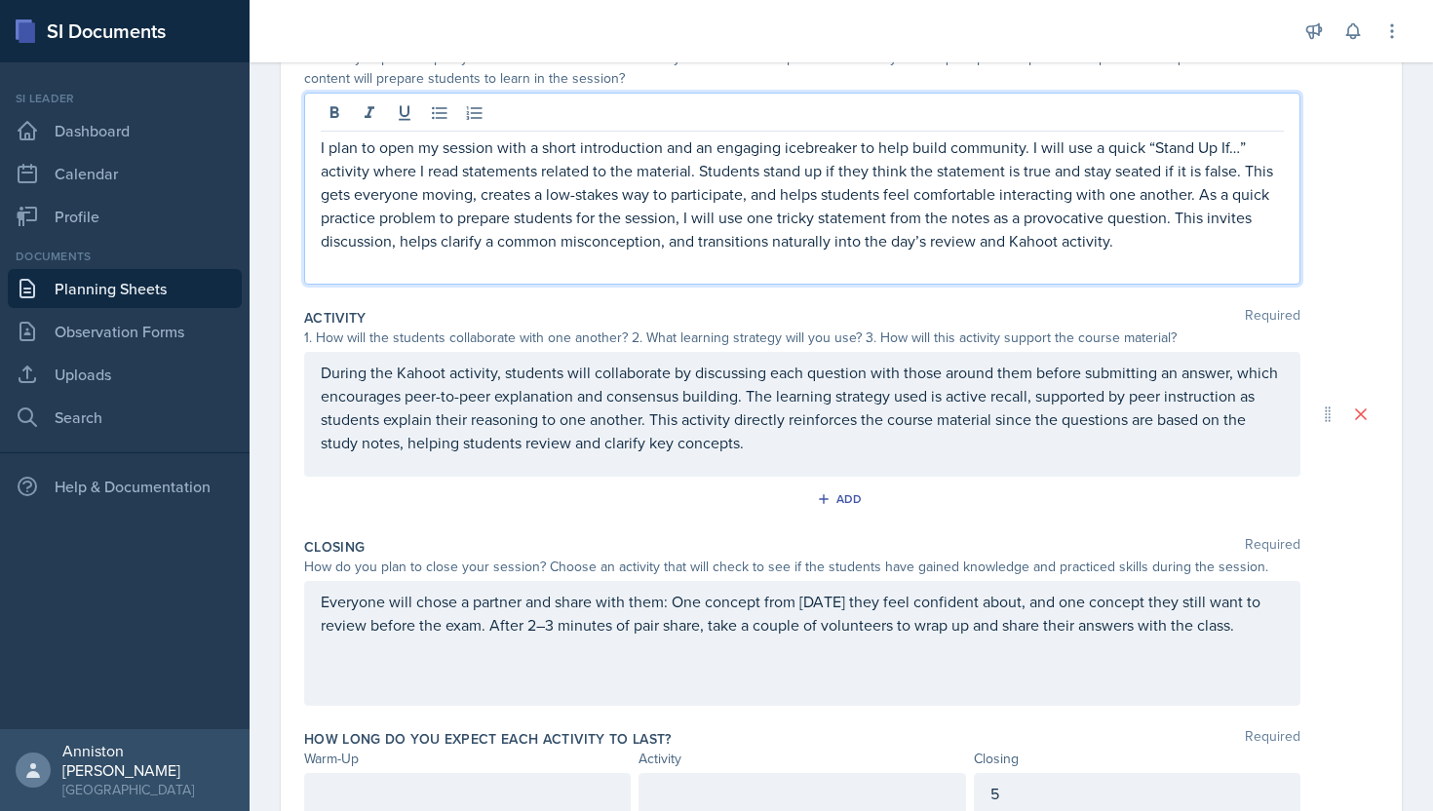
click at [1059, 215] on p "I plan to open my session with a short introduction and an engaging icebreaker …" at bounding box center [802, 194] width 963 height 117
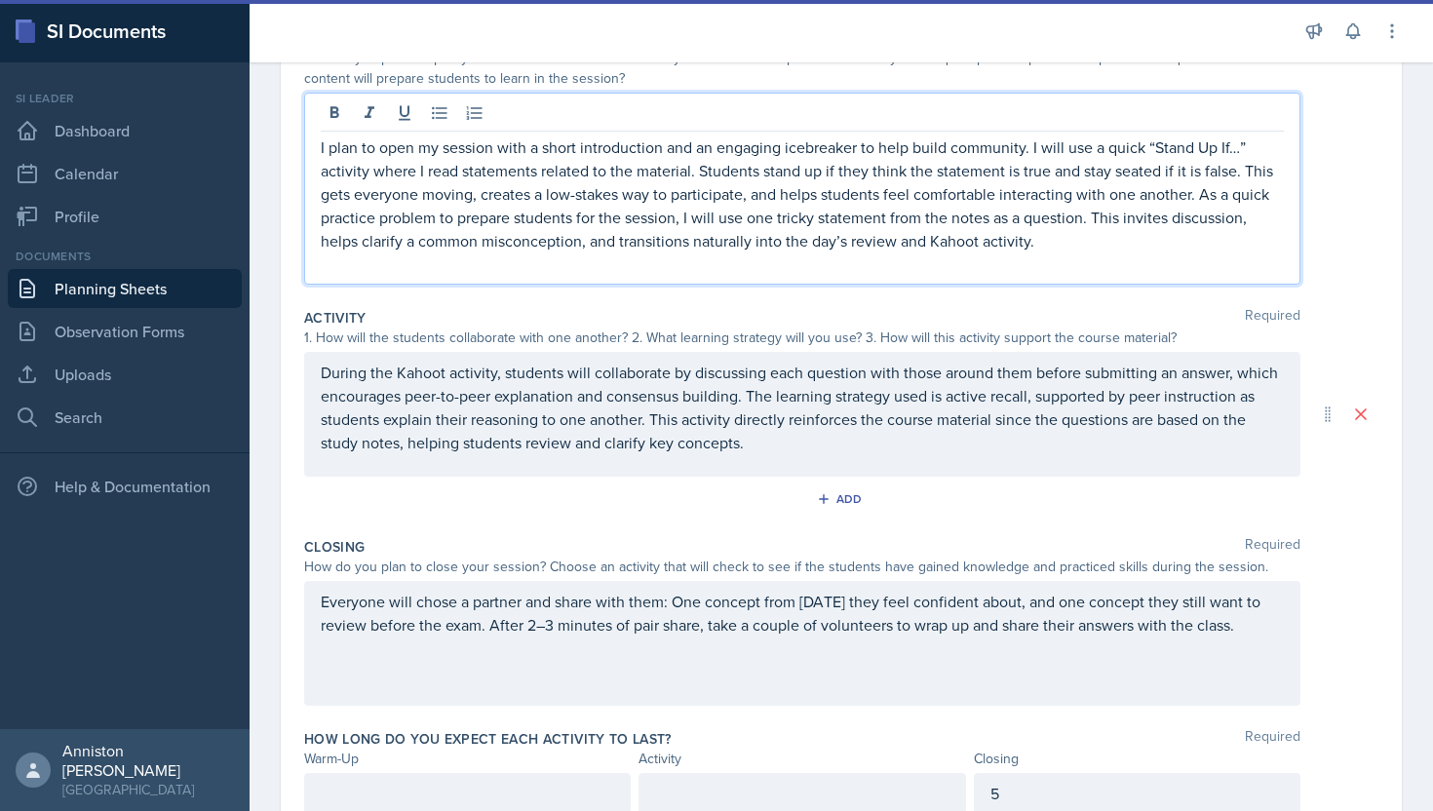
click at [1369, 188] on div "I plan to open my session with a short introduction and an engaging icebreaker …" at bounding box center [841, 189] width 1075 height 192
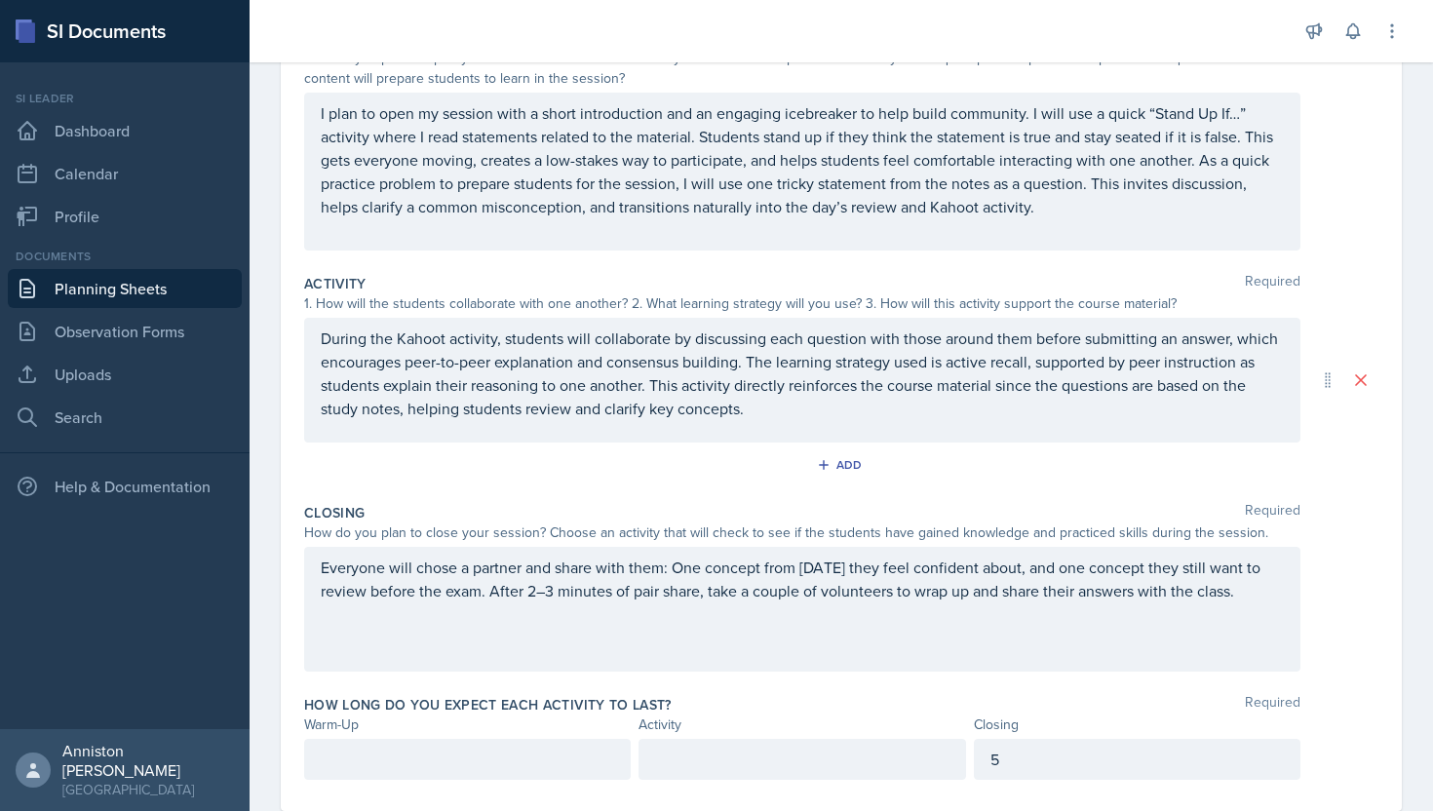
scroll to position [284, 0]
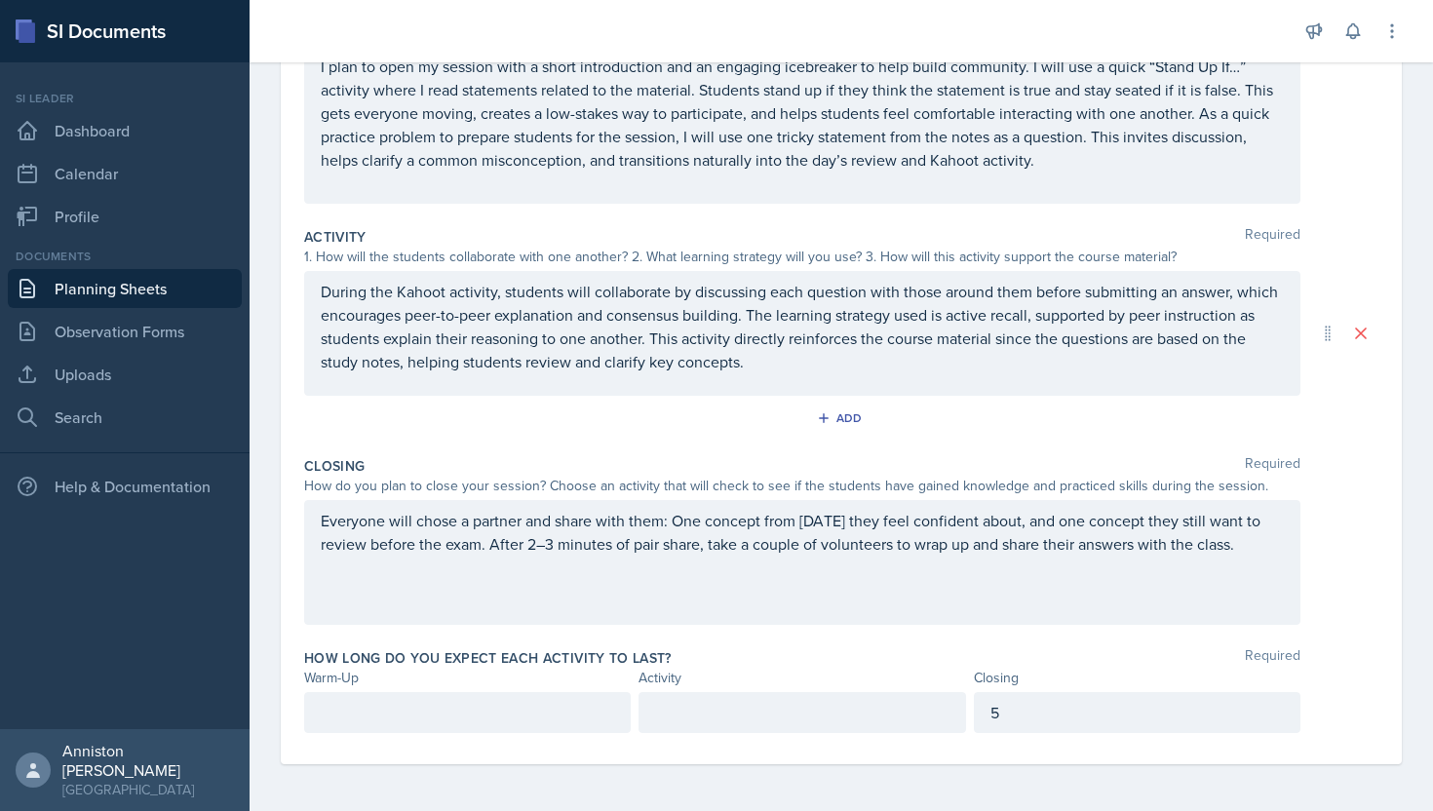
click at [495, 715] on div at bounding box center [467, 712] width 327 height 41
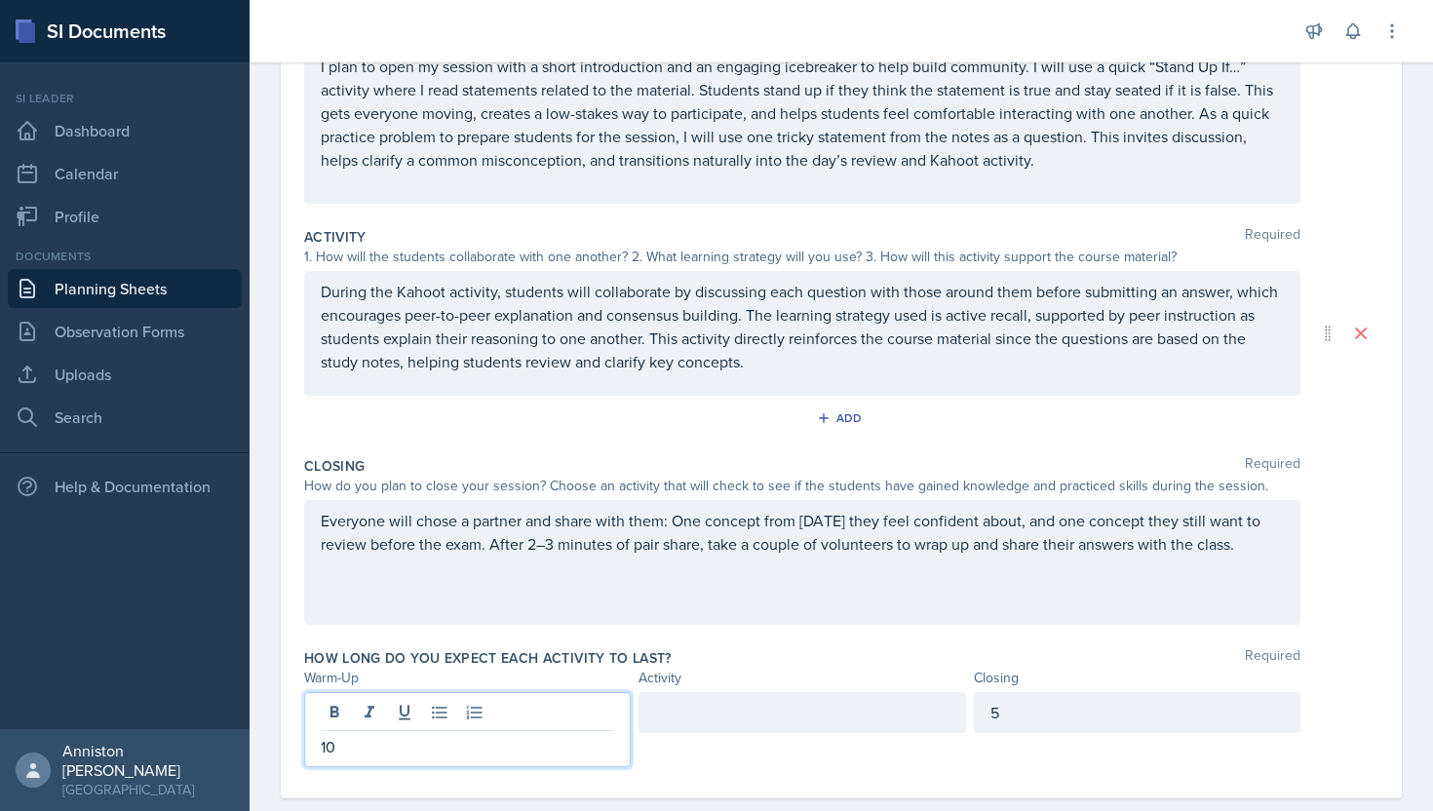
click at [740, 721] on div at bounding box center [802, 712] width 327 height 41
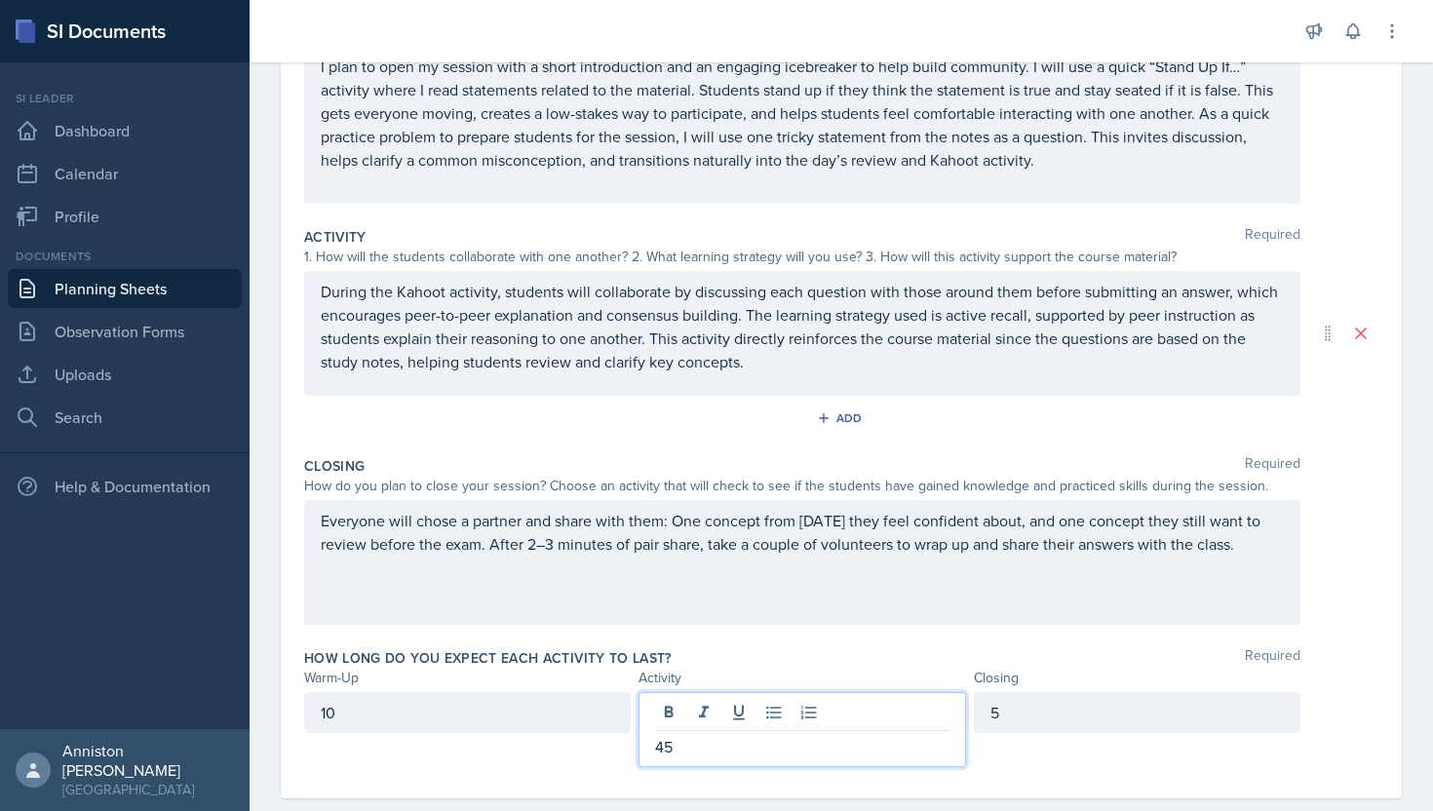
click at [892, 656] on div "How long do you expect each activity to last? Required" at bounding box center [841, 658] width 1075 height 20
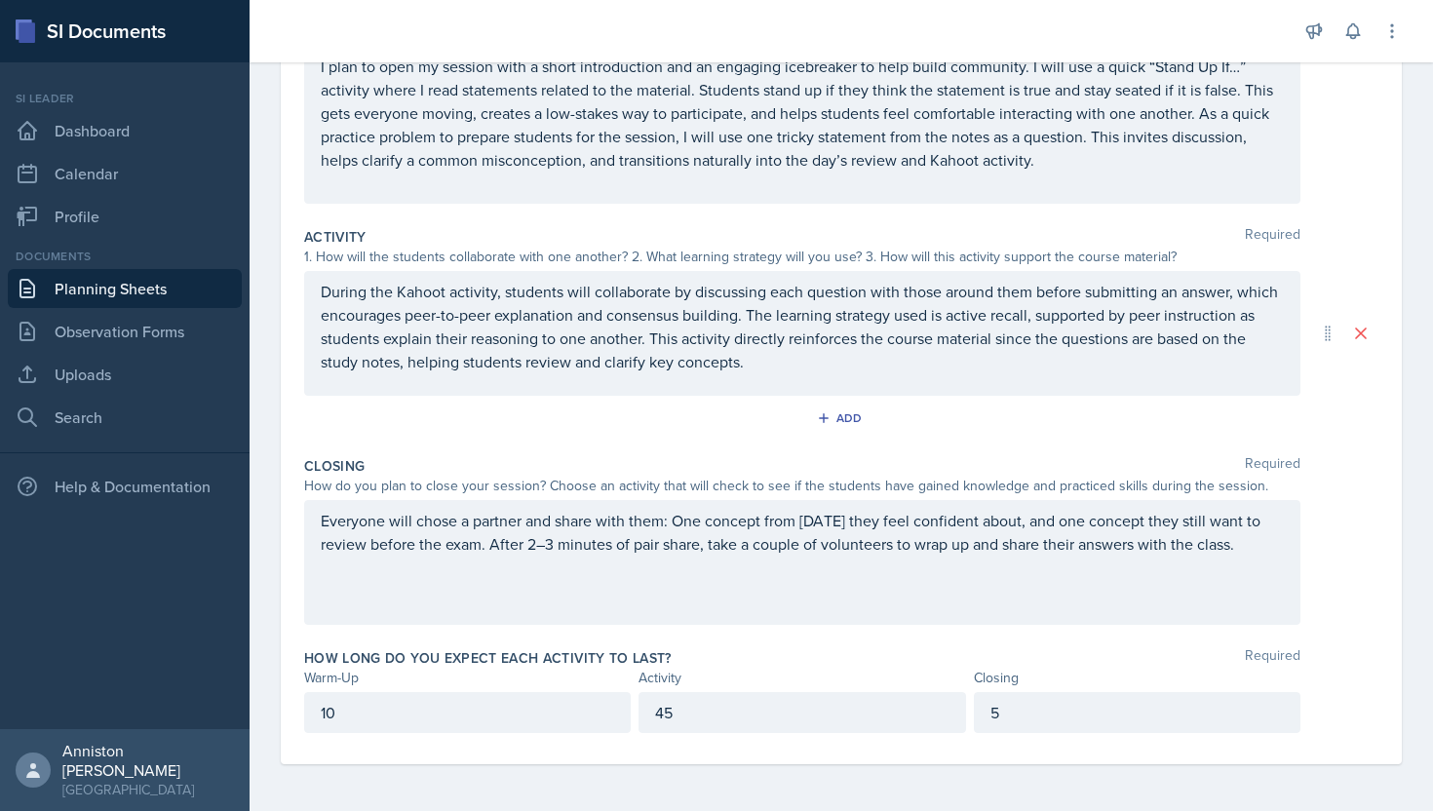
scroll to position [0, 0]
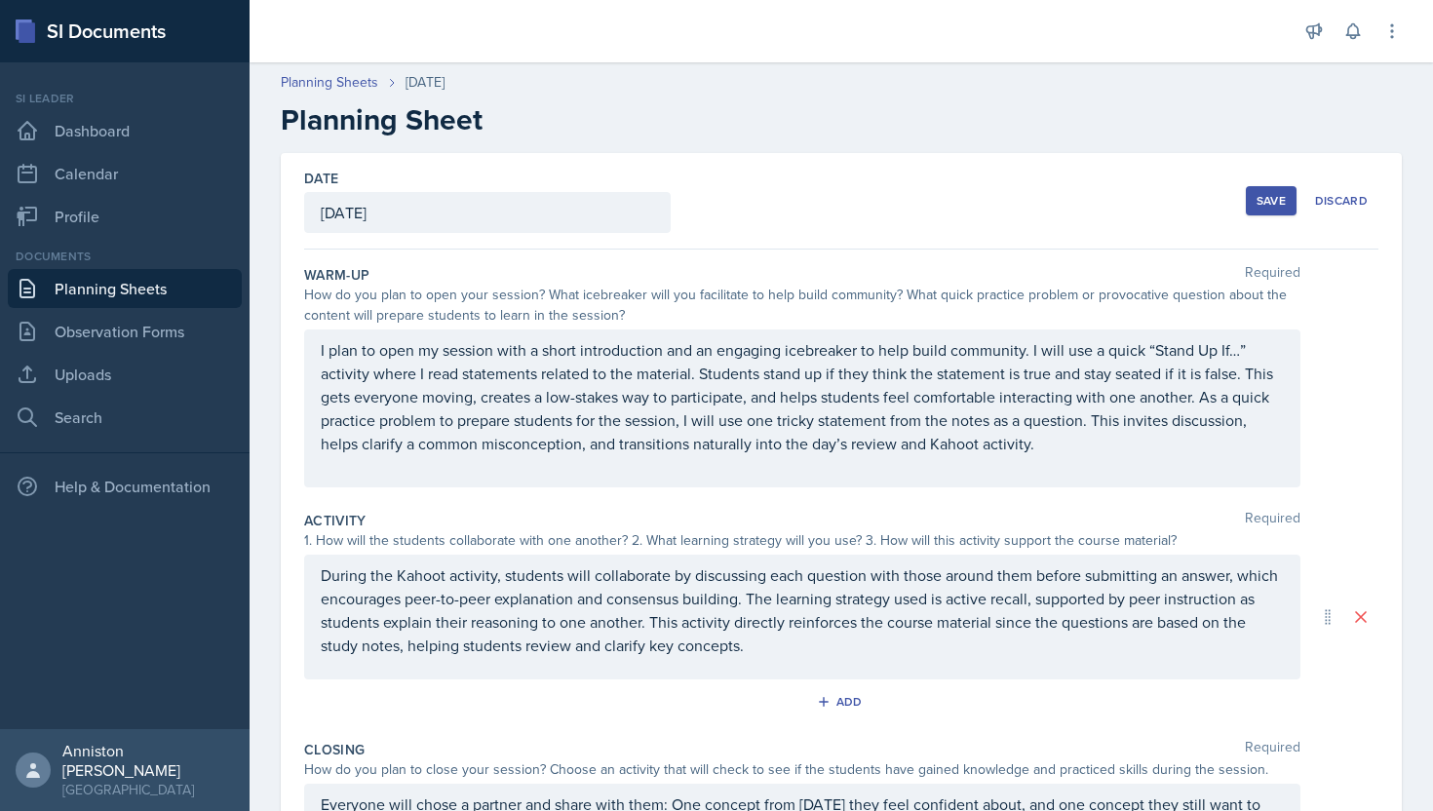
click at [1263, 203] on div "Save" at bounding box center [1271, 201] width 29 height 16
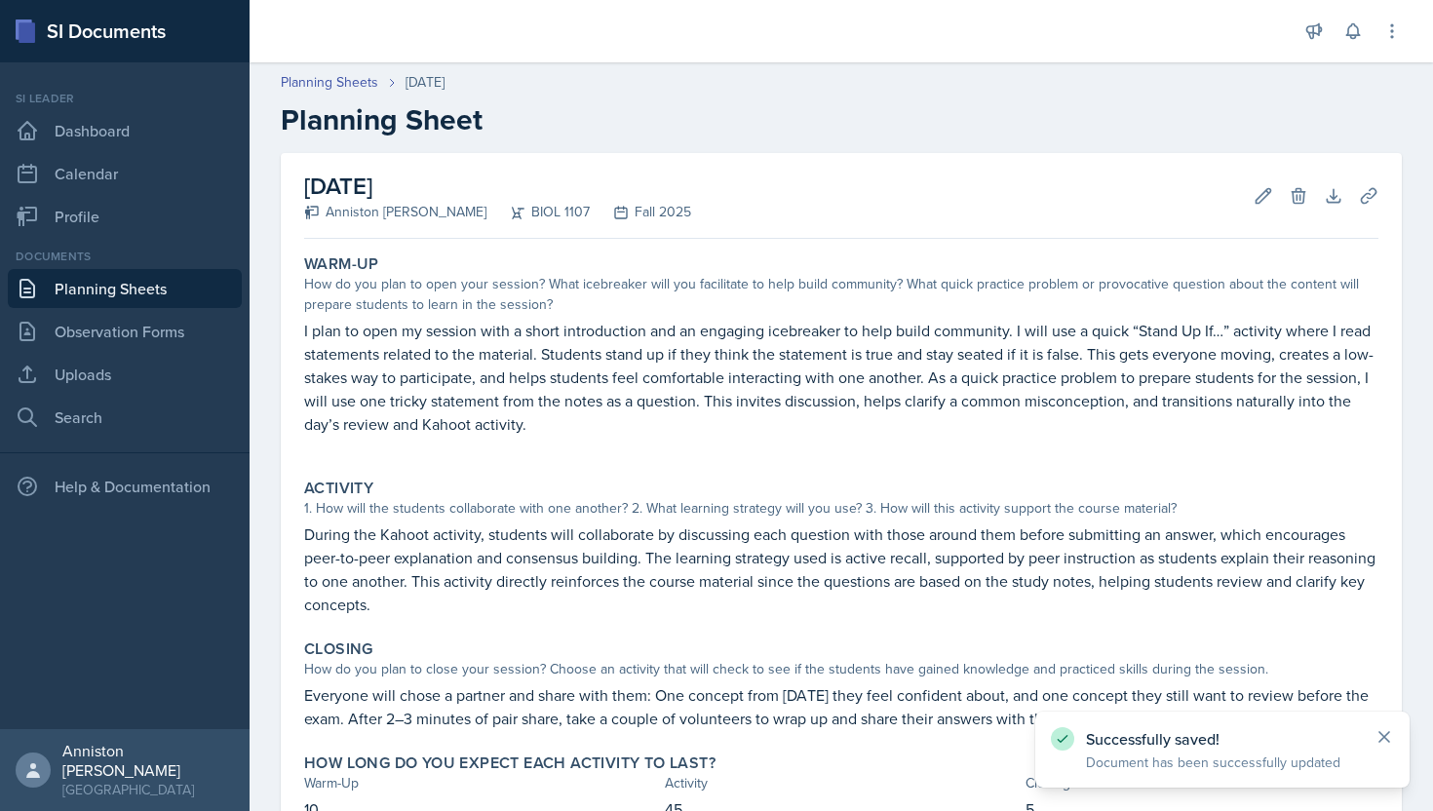
click at [1388, 738] on icon at bounding box center [1385, 737] width 20 height 20
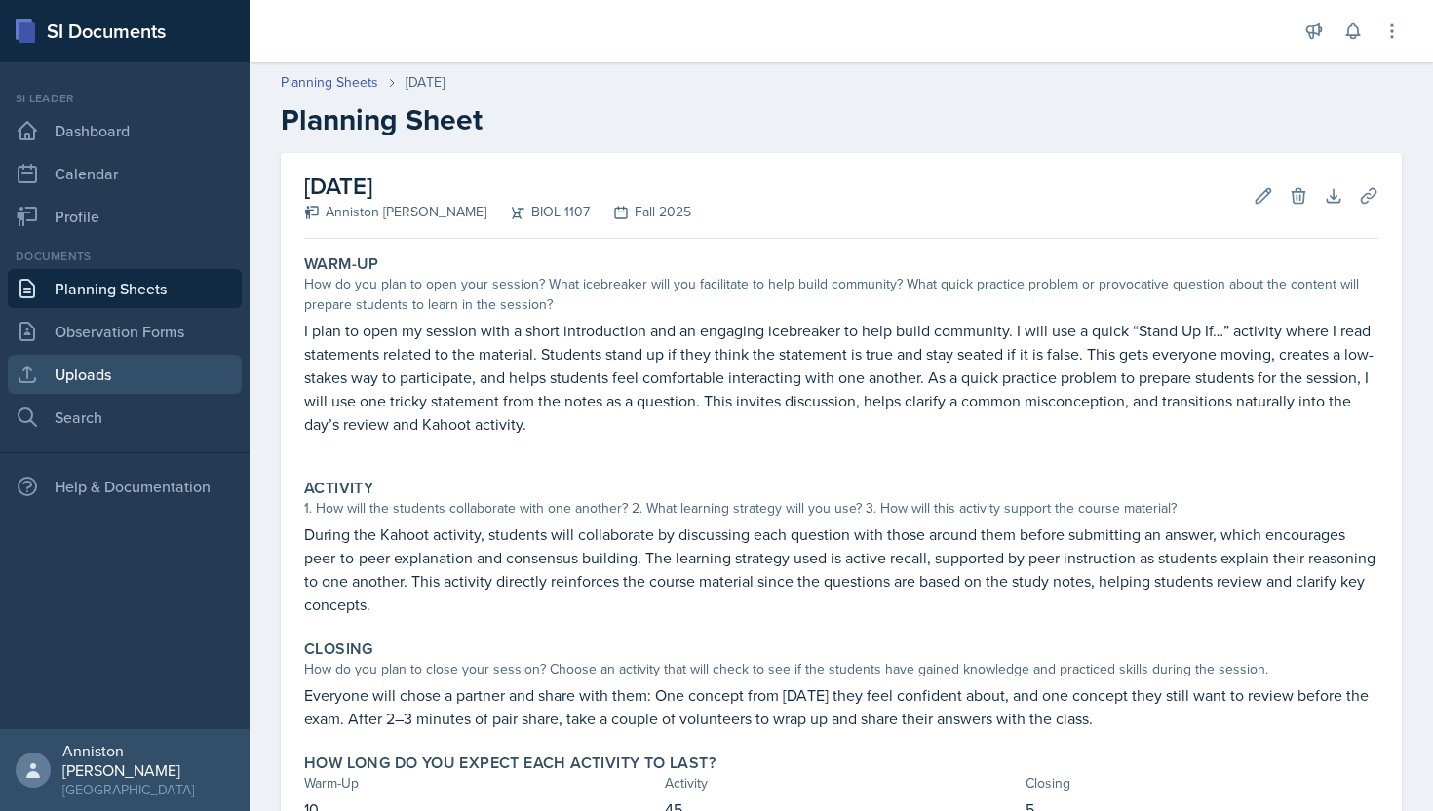
click at [136, 376] on link "Uploads" at bounding box center [125, 374] width 234 height 39
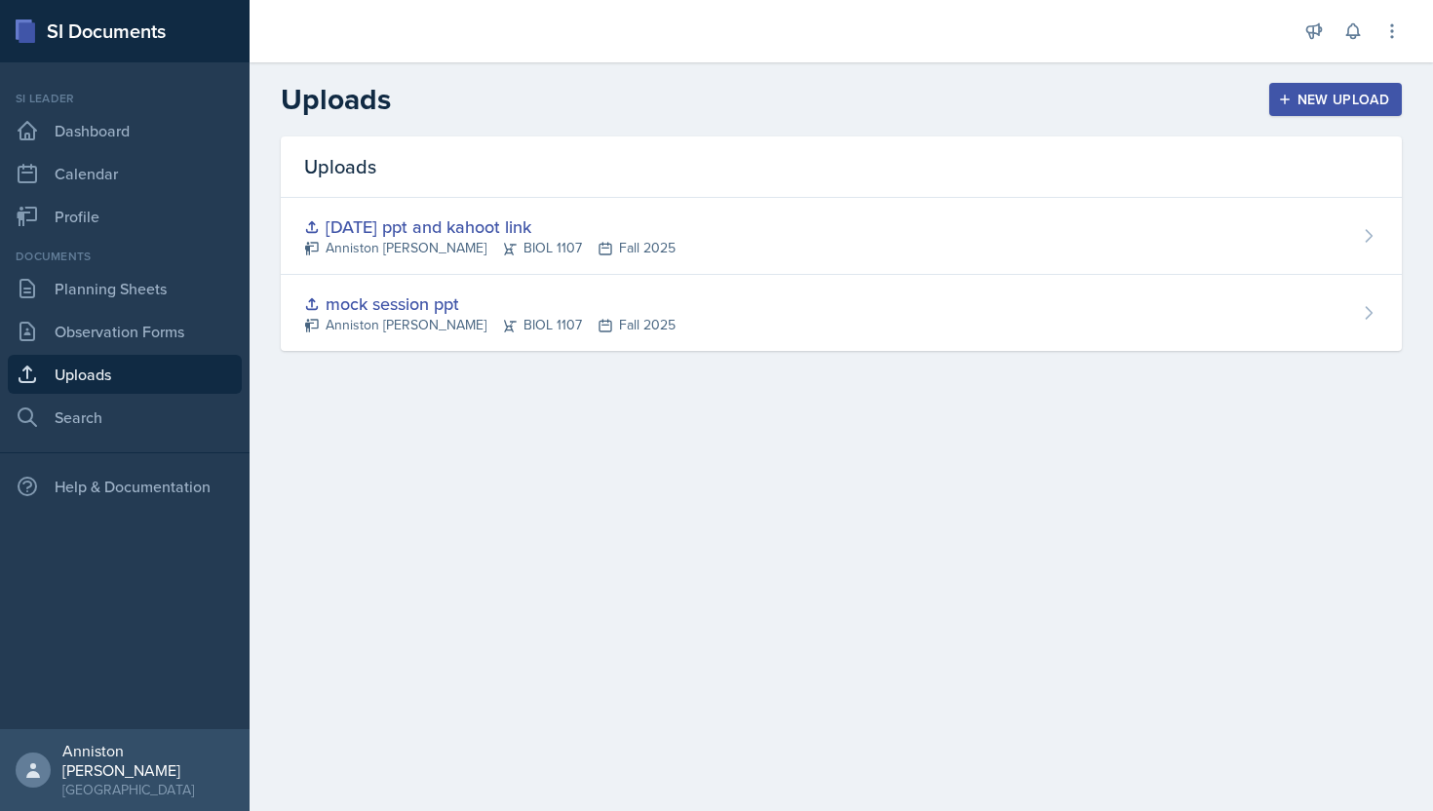
click at [1323, 95] on div "New Upload" at bounding box center [1336, 100] width 108 height 16
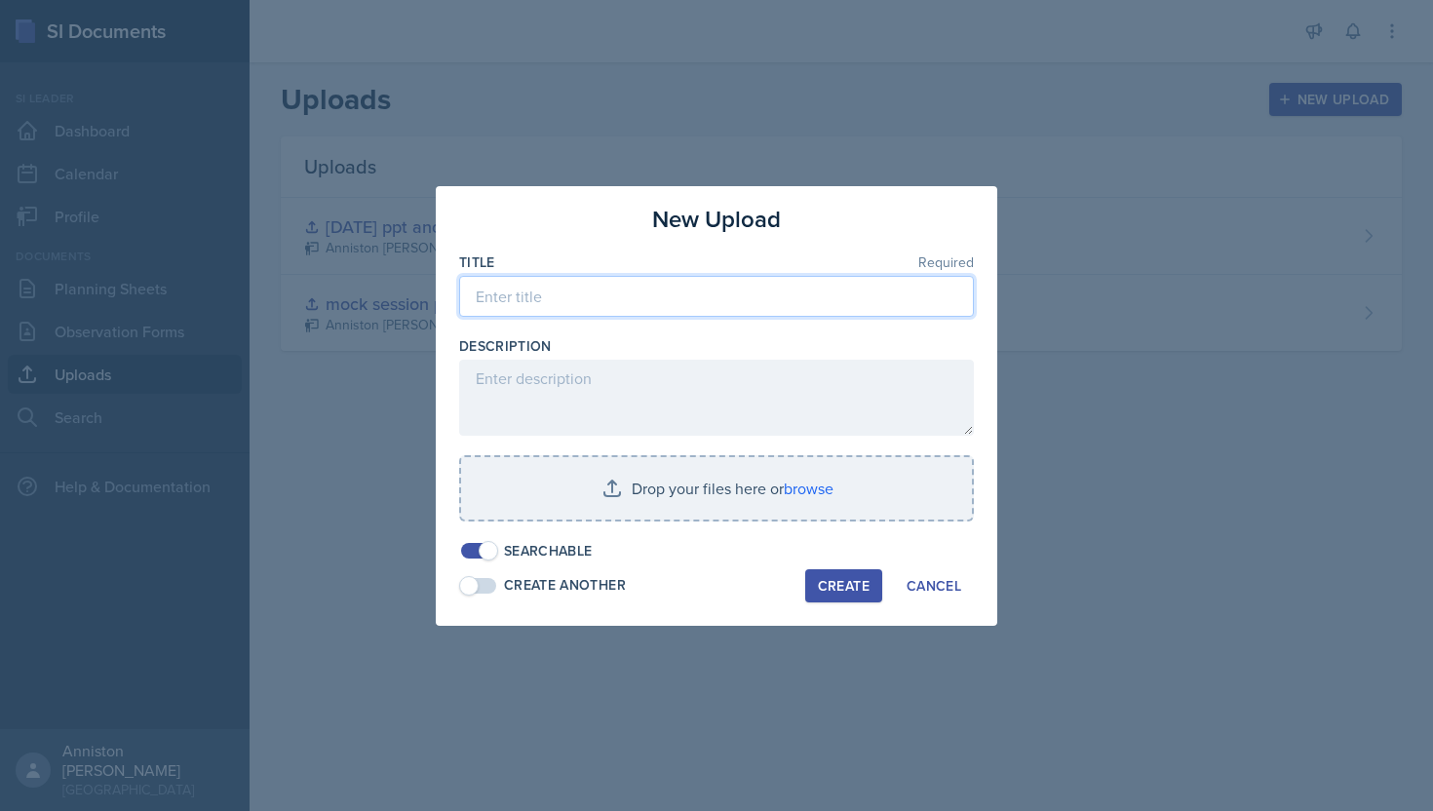
click at [717, 295] on input at bounding box center [716, 296] width 515 height 41
type input "*"
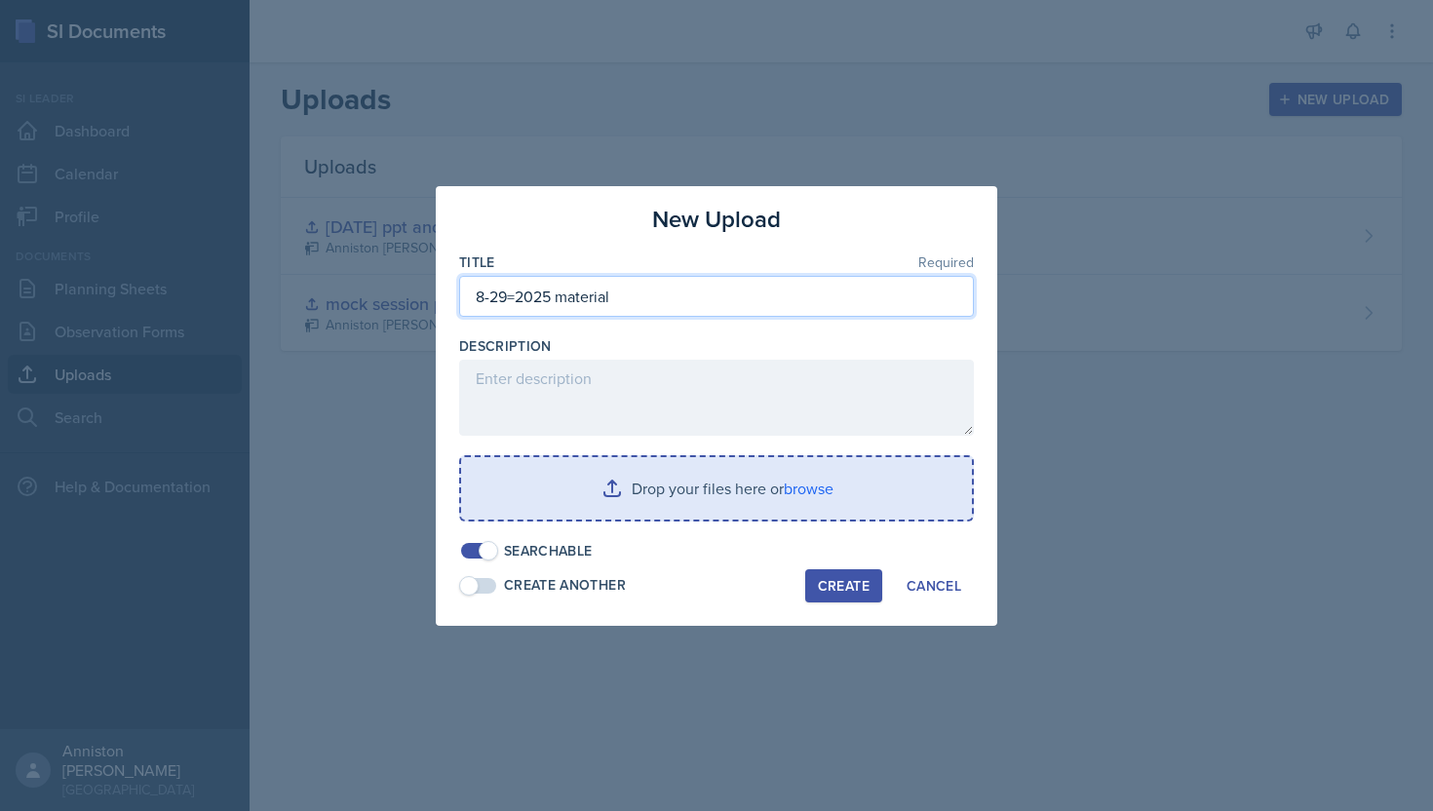
type input "8-29=2025 material"
click at [747, 489] on input "file" at bounding box center [716, 488] width 511 height 62
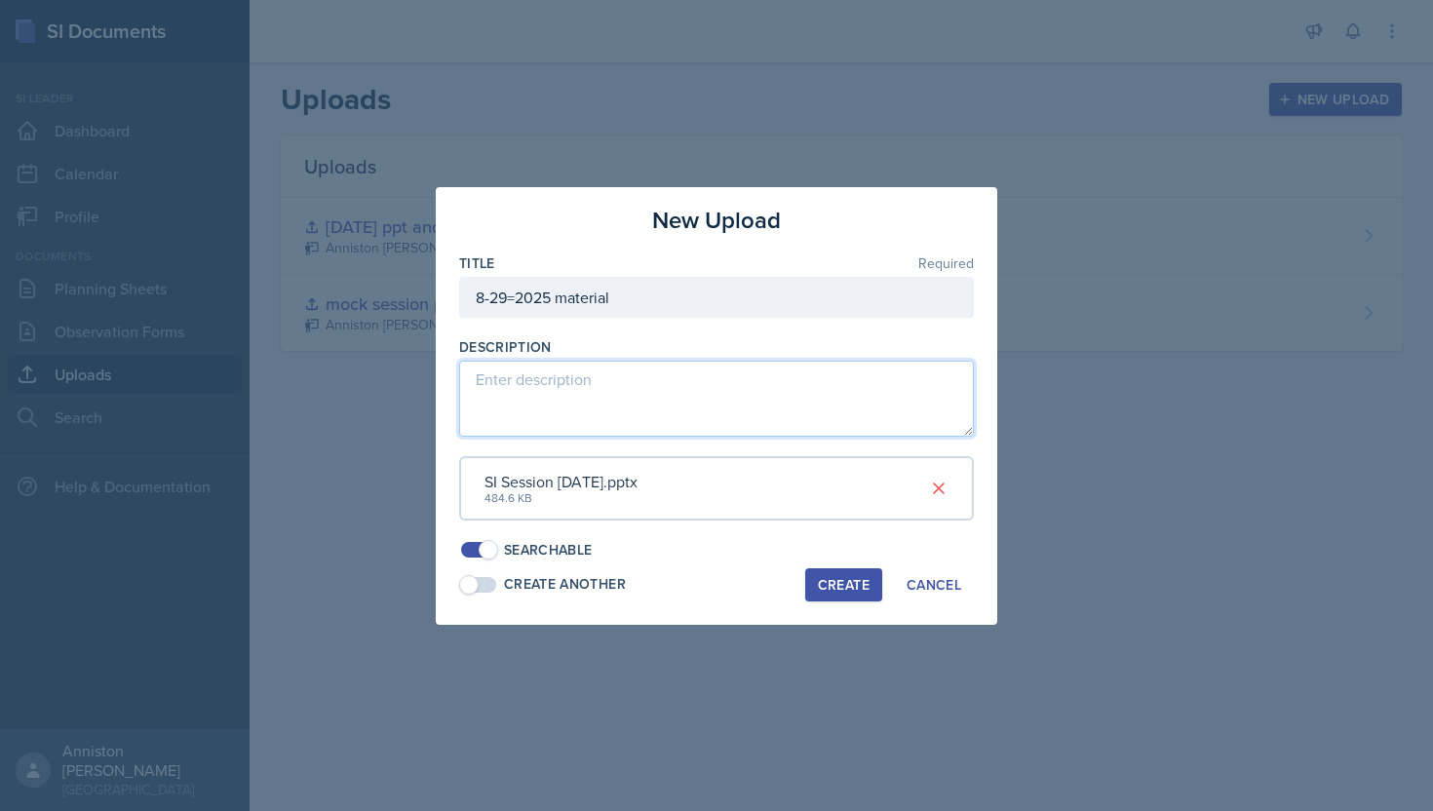
click at [580, 430] on textarea at bounding box center [716, 399] width 515 height 76
paste textarea "[URL][DOMAIN_NAME]"
type textarea "[URL][DOMAIN_NAME]"
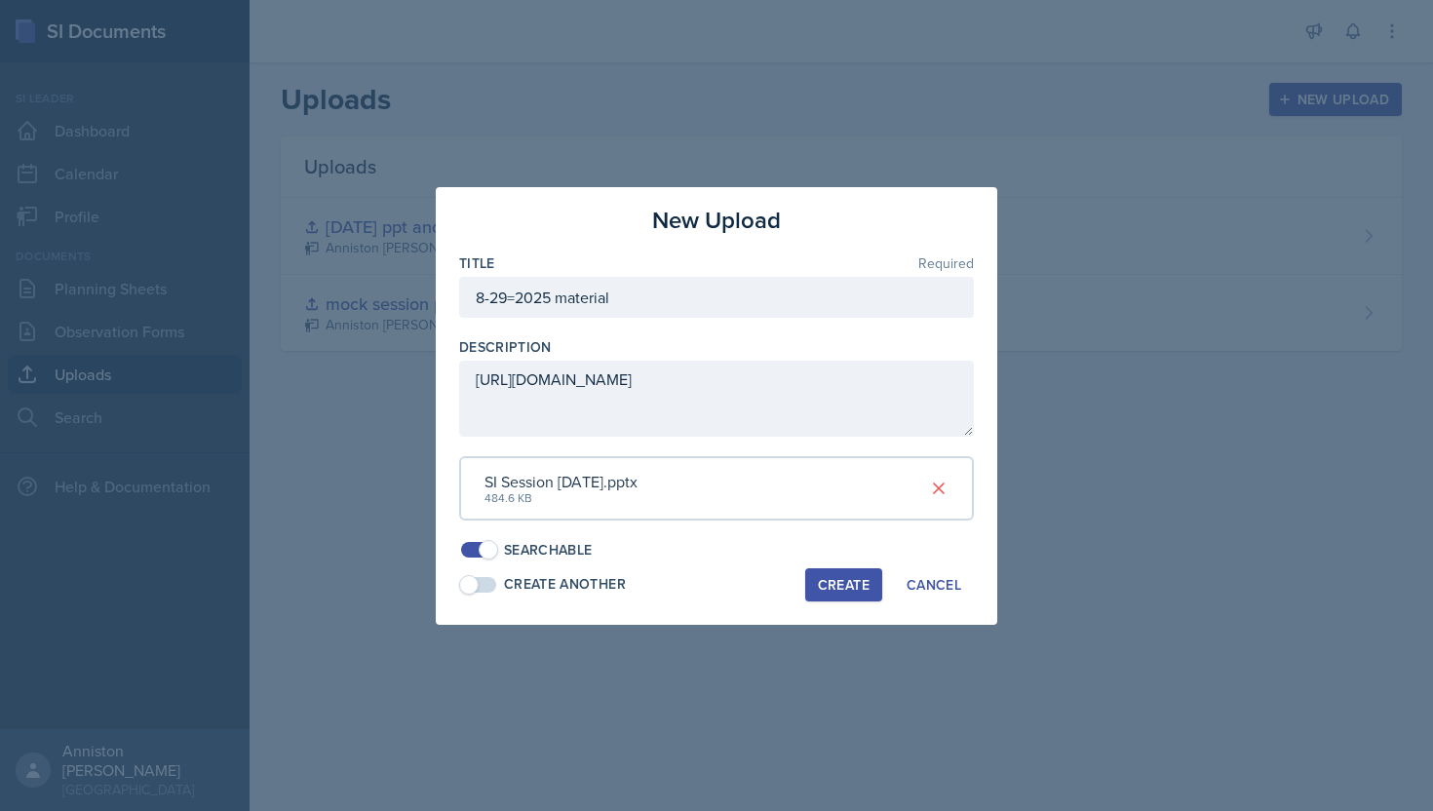
click at [858, 592] on div "Create" at bounding box center [844, 585] width 52 height 16
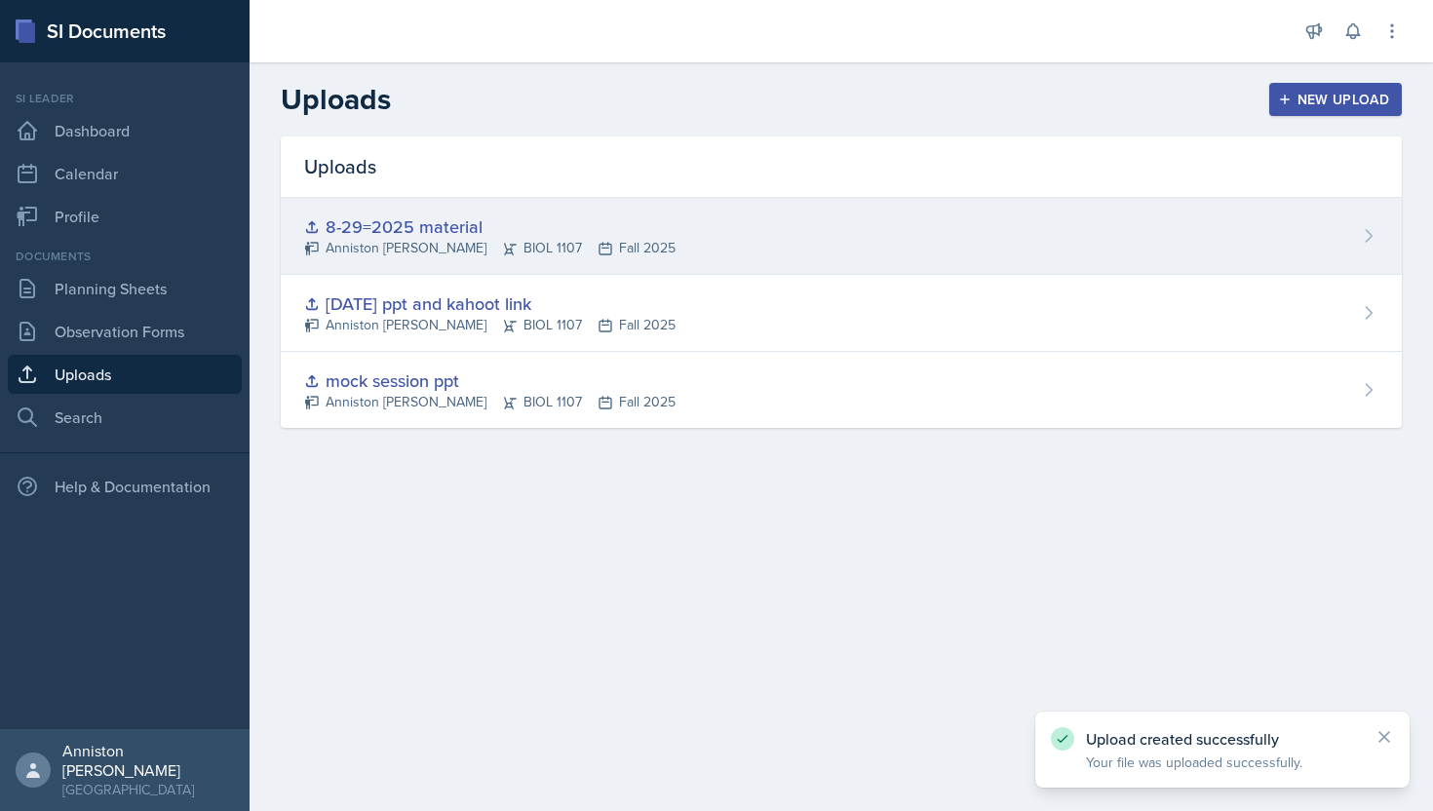
click at [522, 224] on div "8-29=2025 material" at bounding box center [489, 227] width 371 height 26
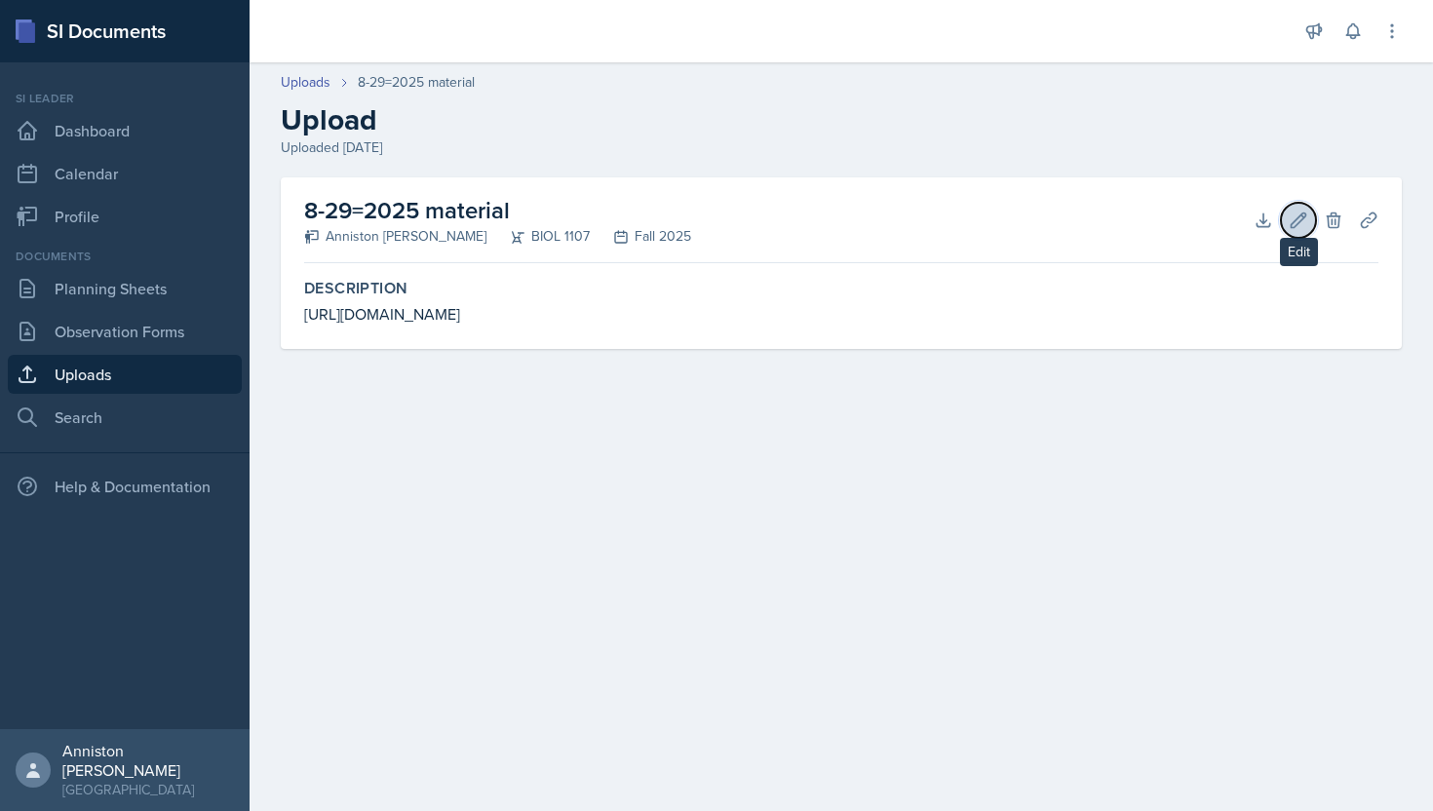
click at [1297, 229] on button "Edit" at bounding box center [1298, 220] width 35 height 35
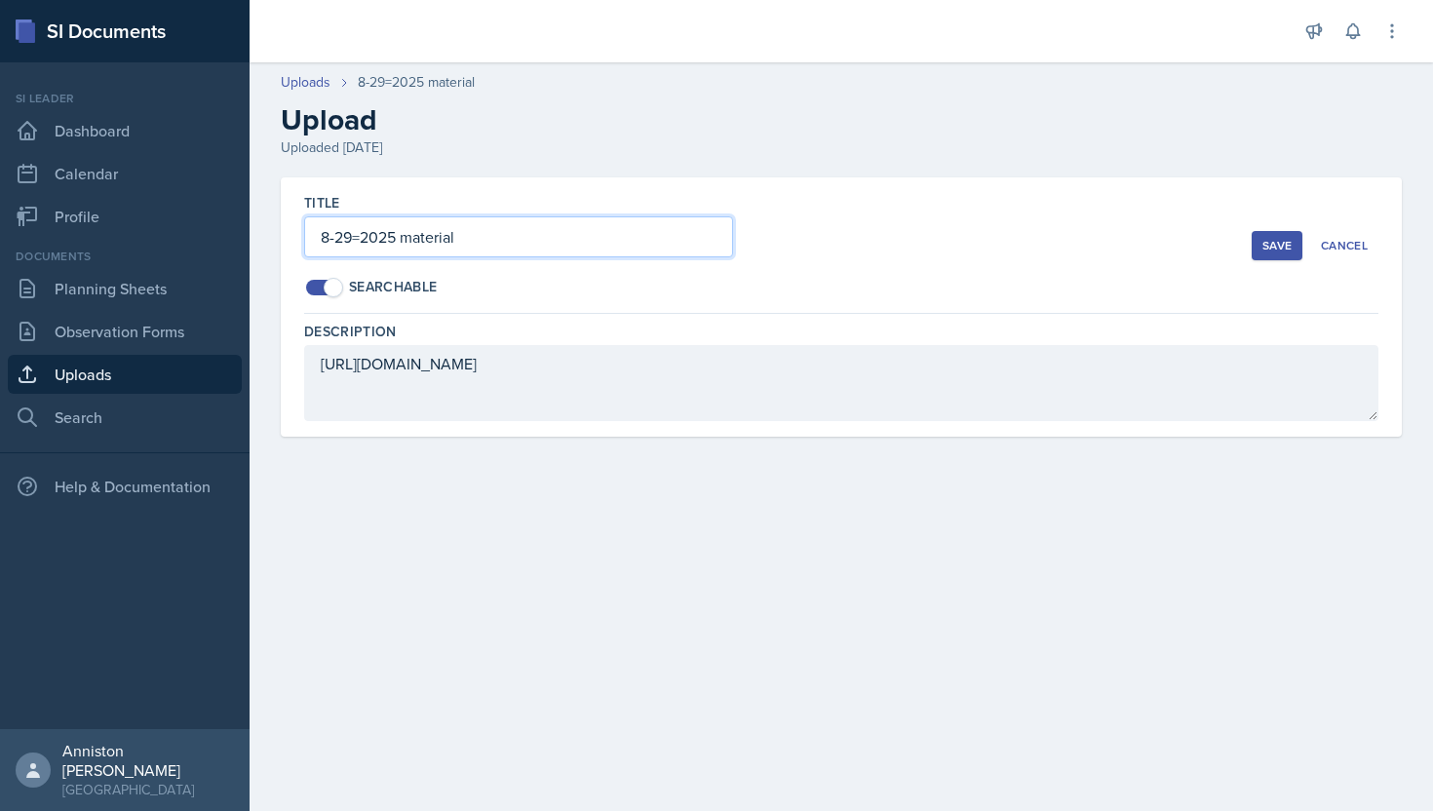
click at [363, 240] on input "8-29=2025 material" at bounding box center [518, 236] width 429 height 41
type input "[DATE] material"
click at [1270, 250] on div "Save" at bounding box center [1277, 246] width 29 height 16
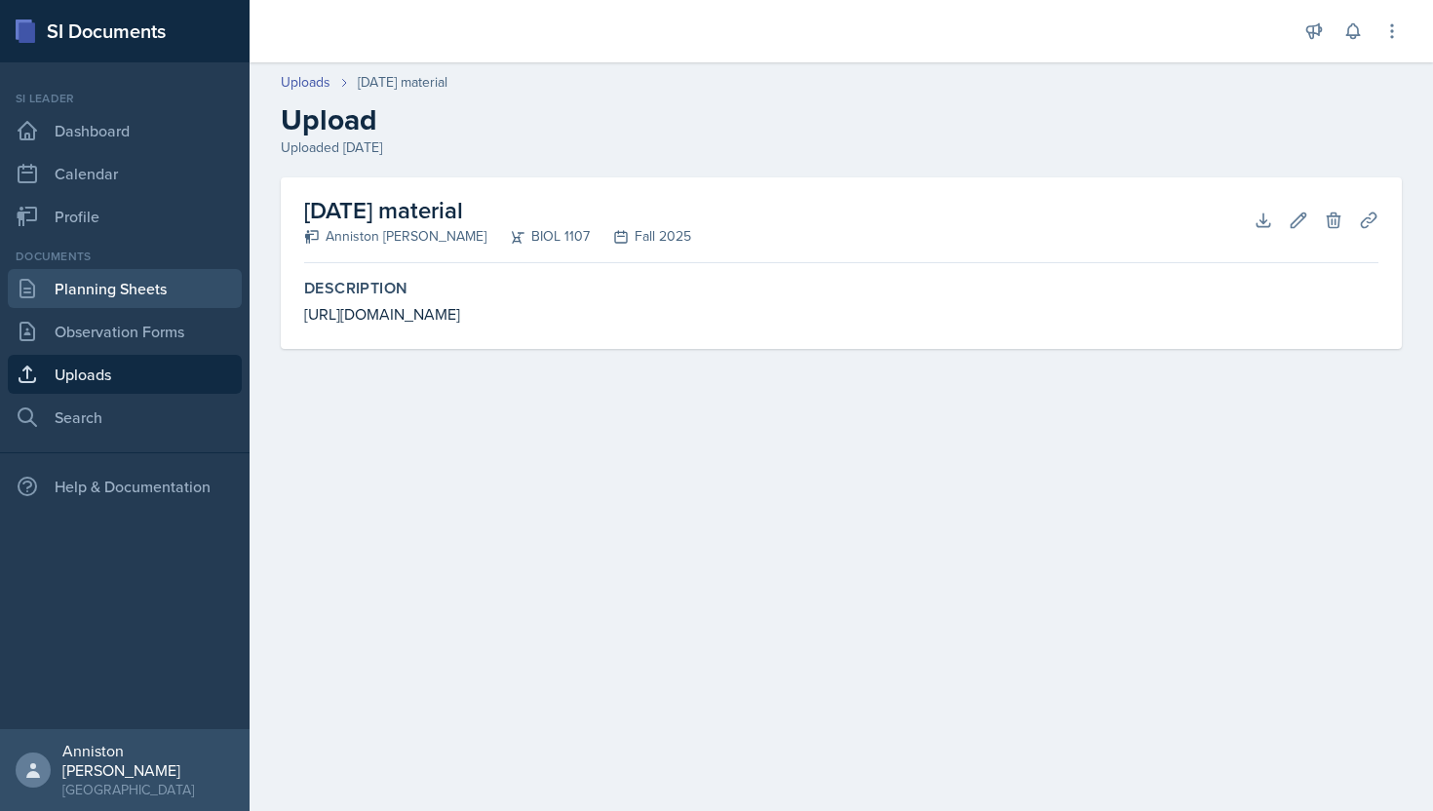
click at [133, 304] on link "Planning Sheets" at bounding box center [125, 288] width 234 height 39
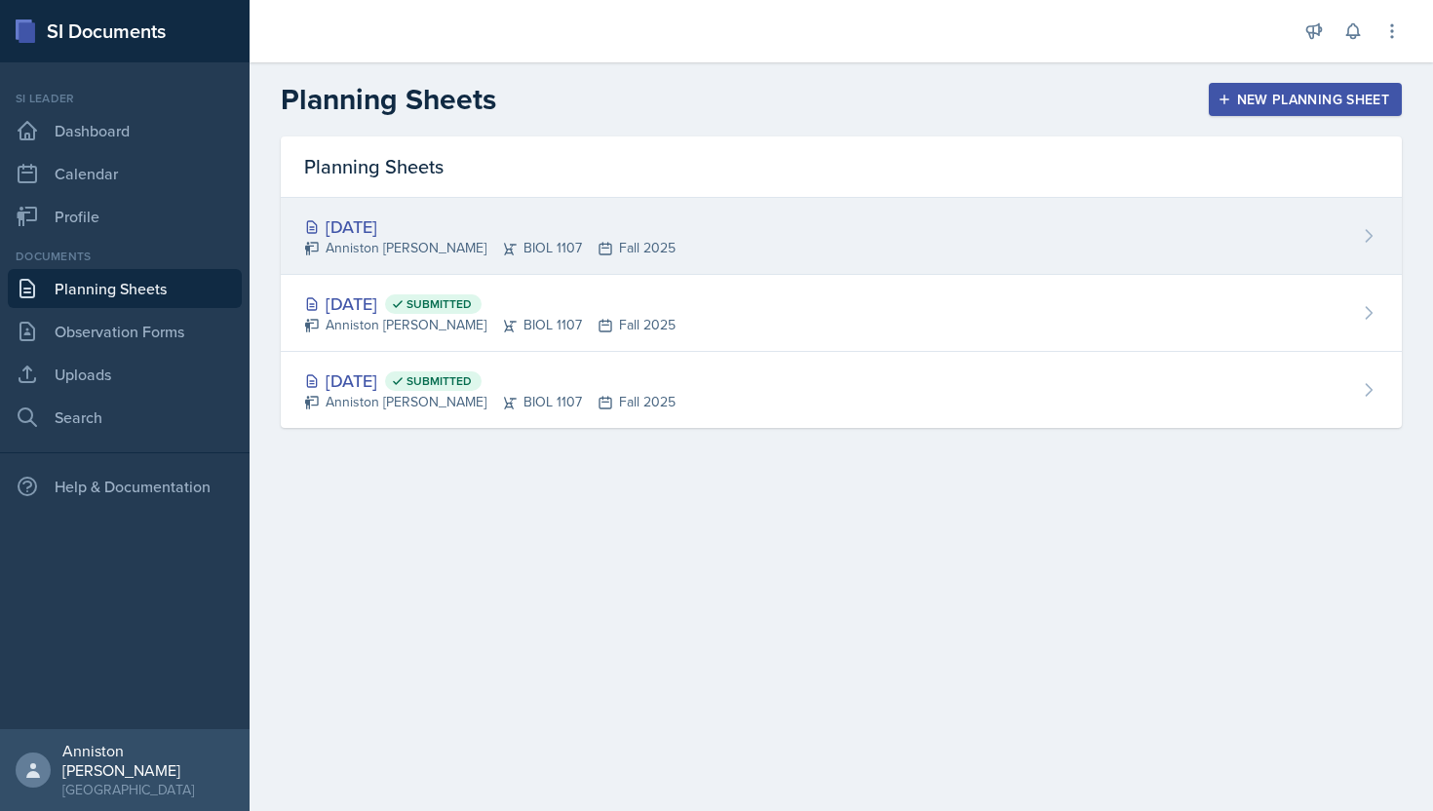
click at [784, 224] on div "[DATE] Anniston [PERSON_NAME] BIOL 1107 Fall 2025" at bounding box center [841, 236] width 1121 height 77
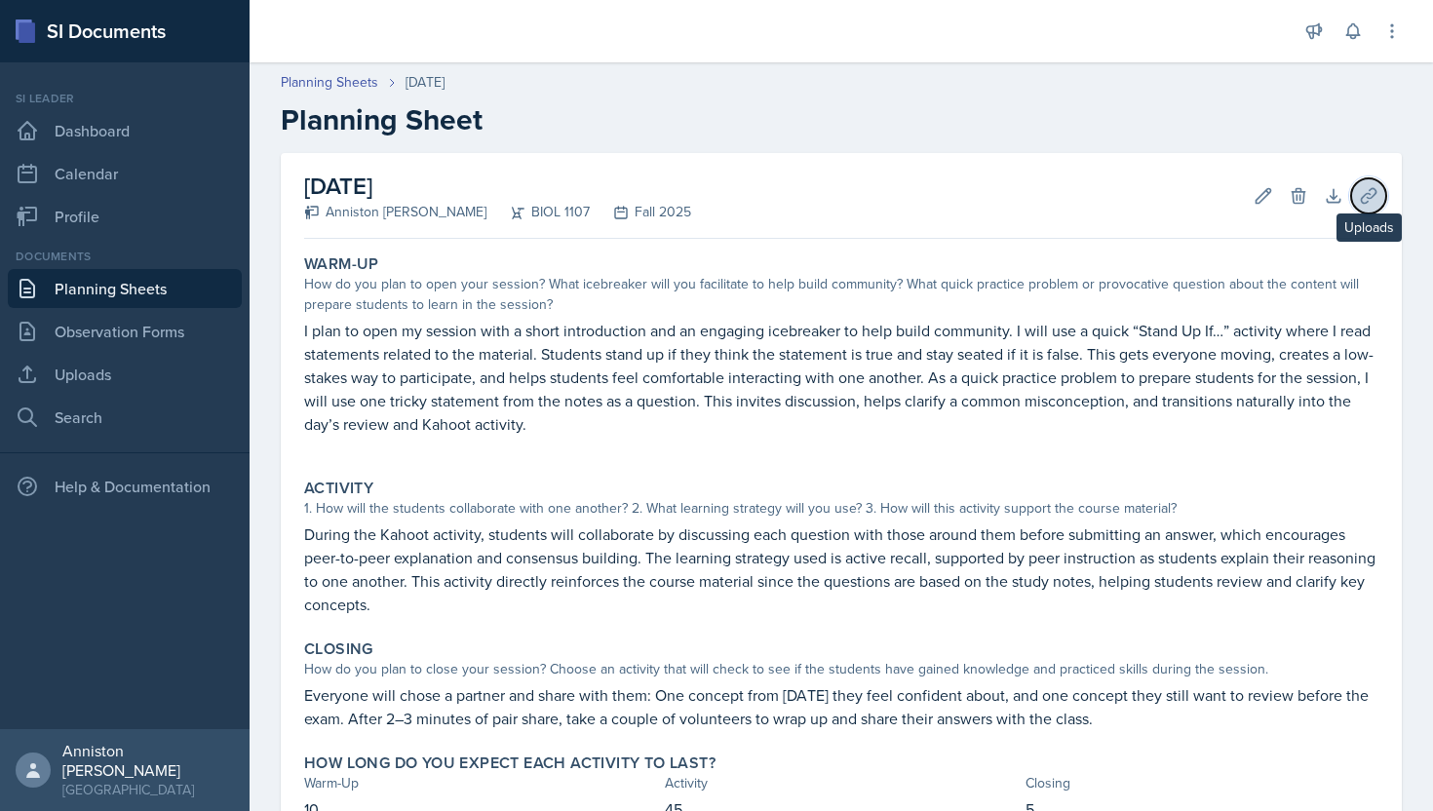
click at [1371, 193] on icon at bounding box center [1369, 196] width 20 height 20
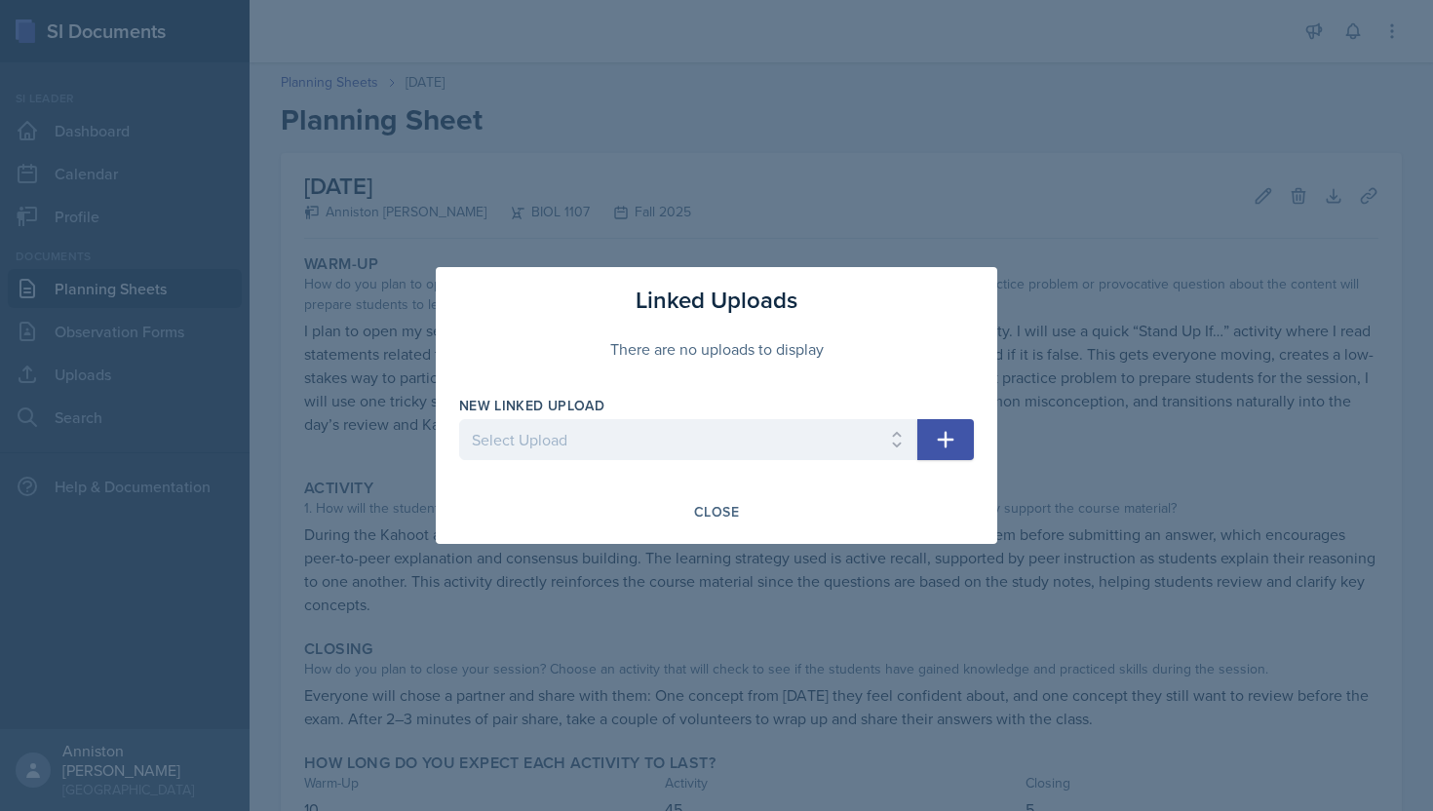
click at [940, 432] on icon "button" at bounding box center [945, 439] width 23 height 23
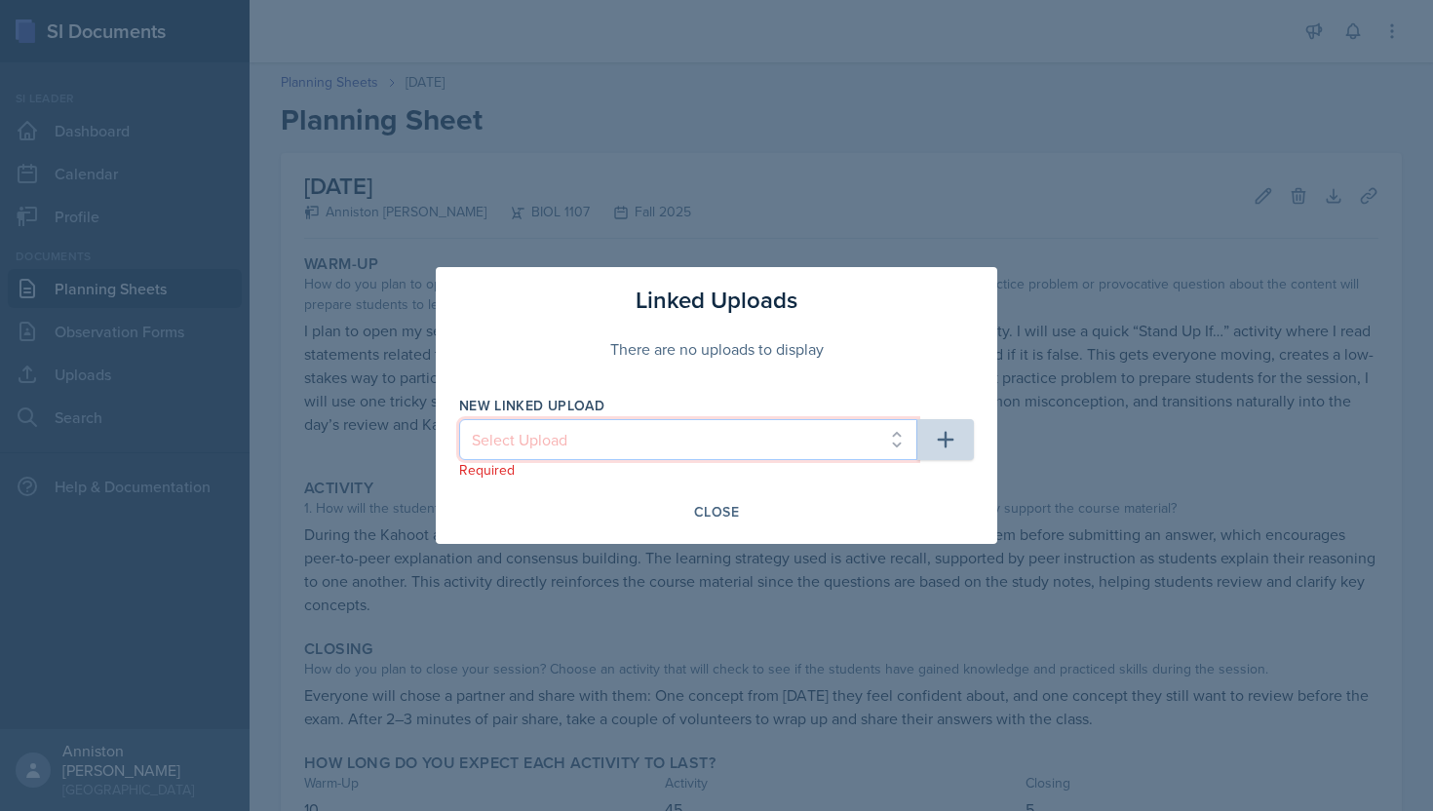
click at [862, 447] on select "Select Upload mock session ppt [DATE] ppt and kahoot link [DATE] material" at bounding box center [688, 439] width 458 height 41
select select "3d9c19b7-c56e-433d-983e-fbb5eb5e2db2"
click at [459, 419] on select "Select Upload mock session ppt [DATE] ppt and kahoot link [DATE] material" at bounding box center [688, 439] width 458 height 41
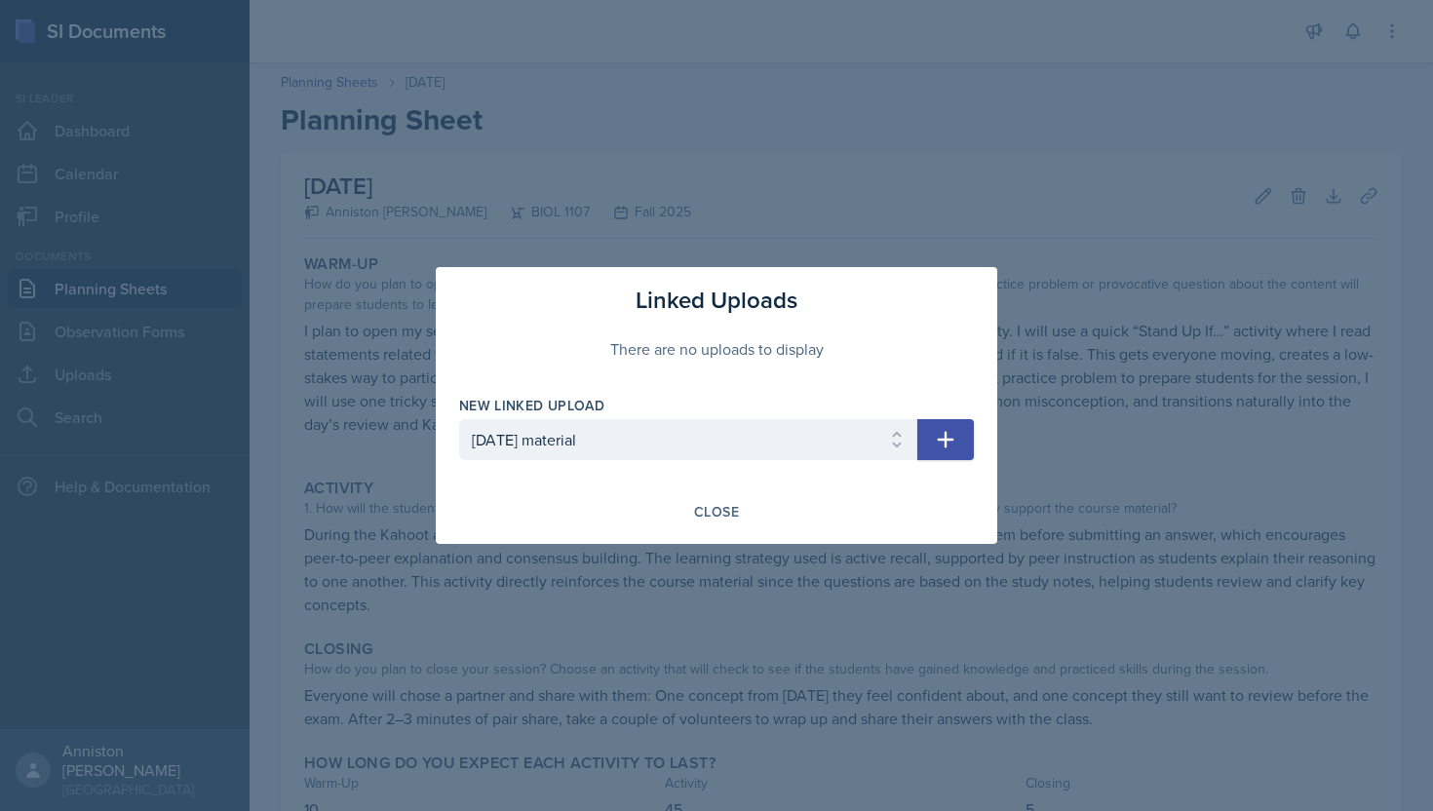
click at [944, 446] on icon "button" at bounding box center [945, 439] width 23 height 23
select select
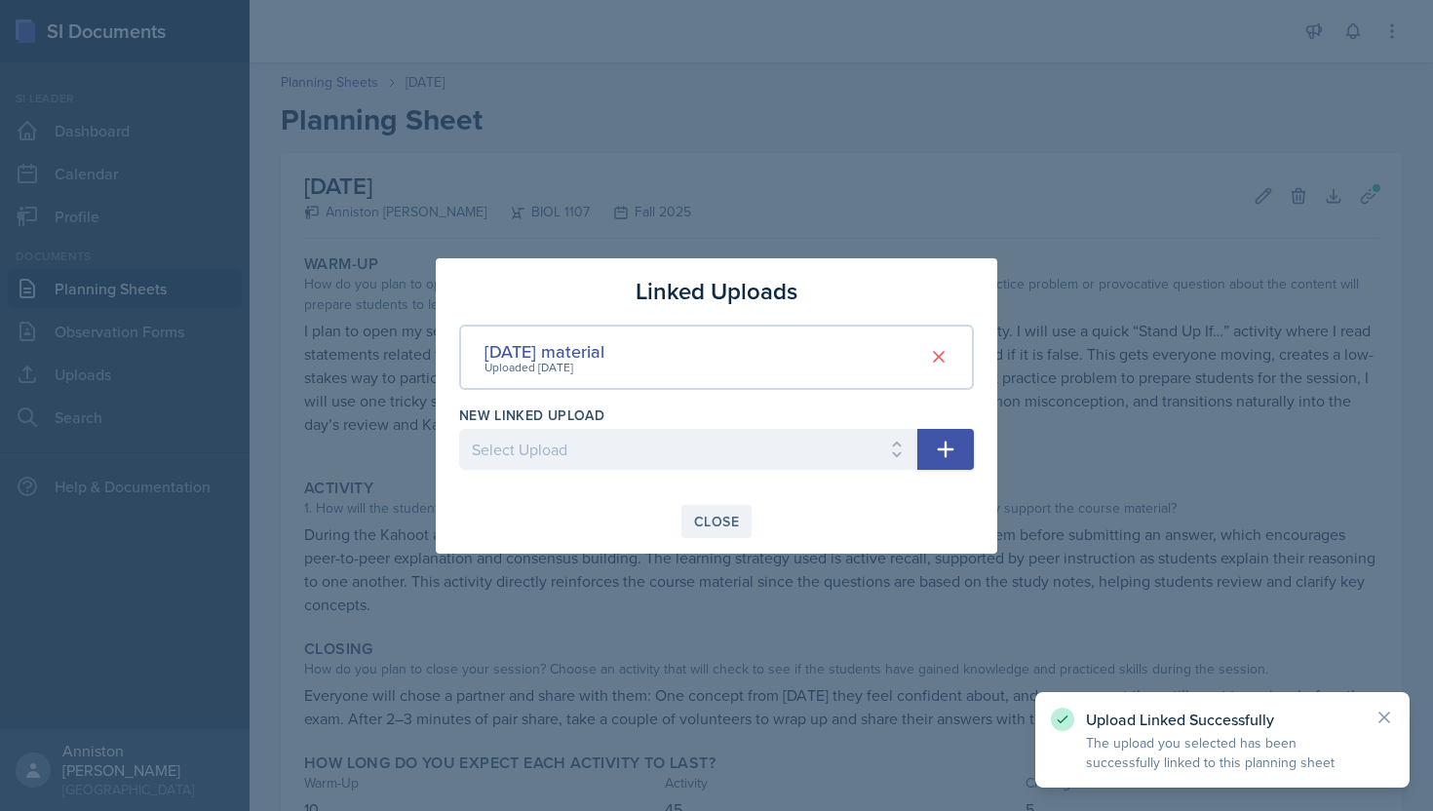
click at [725, 514] on div "Close" at bounding box center [716, 522] width 45 height 16
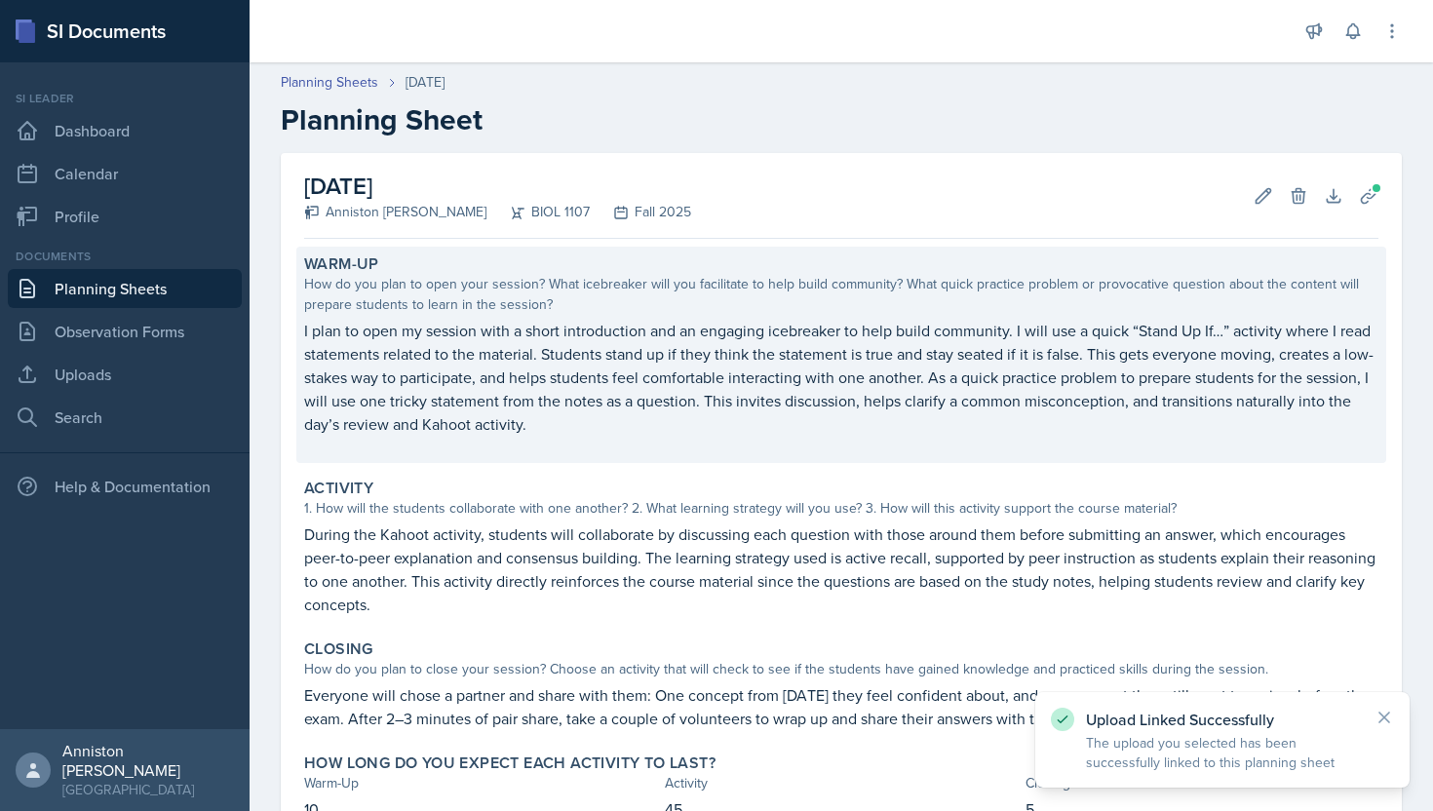
scroll to position [144, 0]
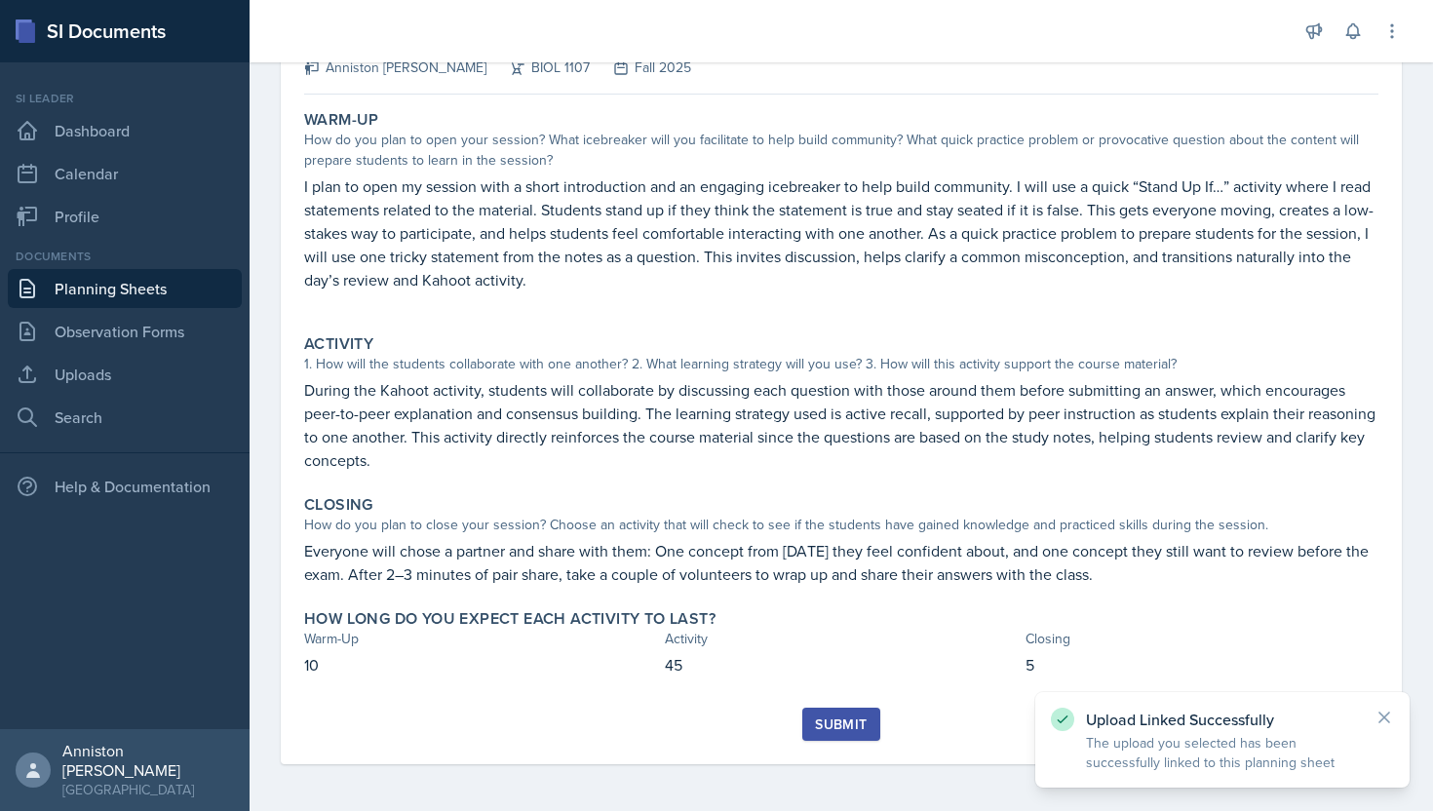
click at [860, 727] on div "Submit" at bounding box center [841, 725] width 52 height 16
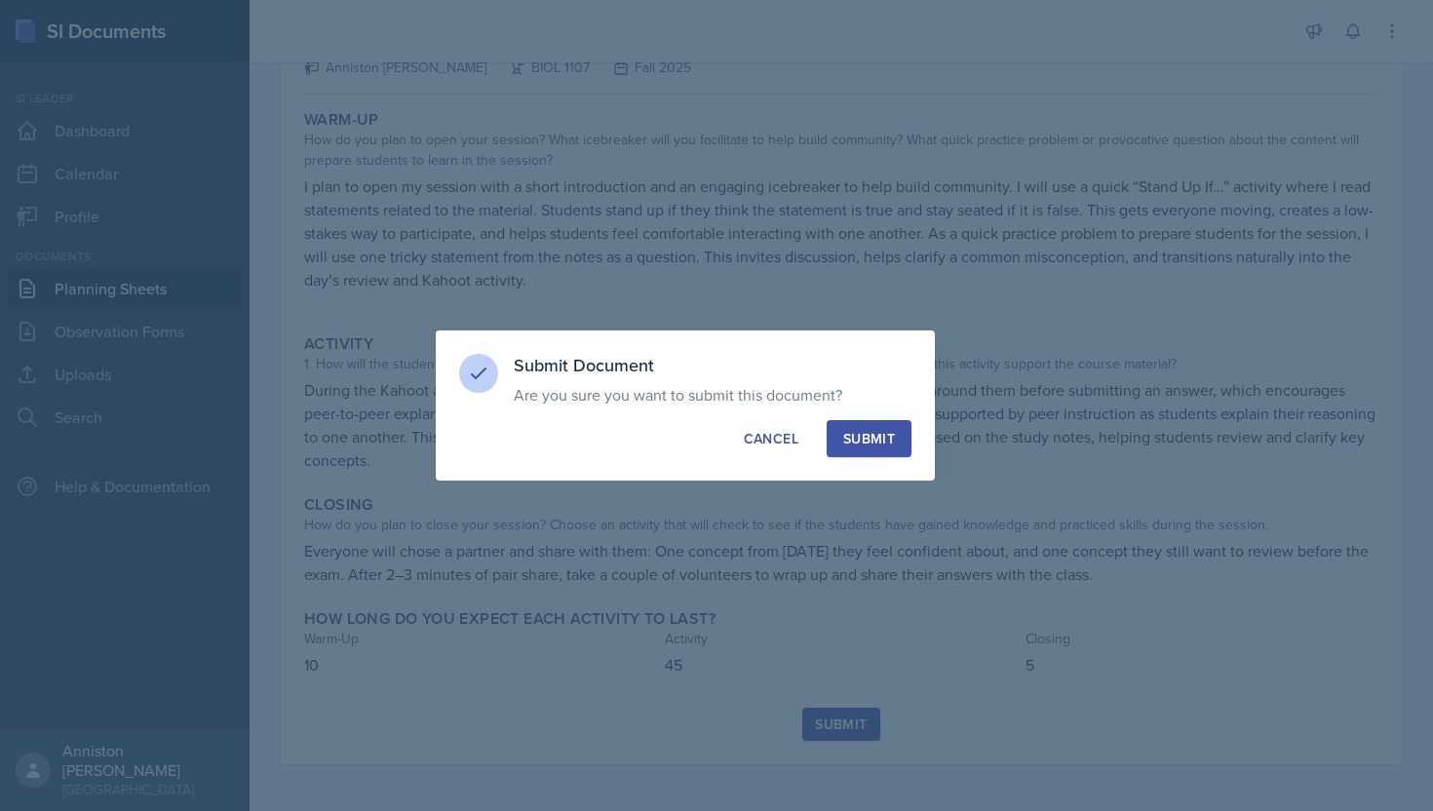
click at [870, 436] on div "Submit" at bounding box center [869, 439] width 52 height 20
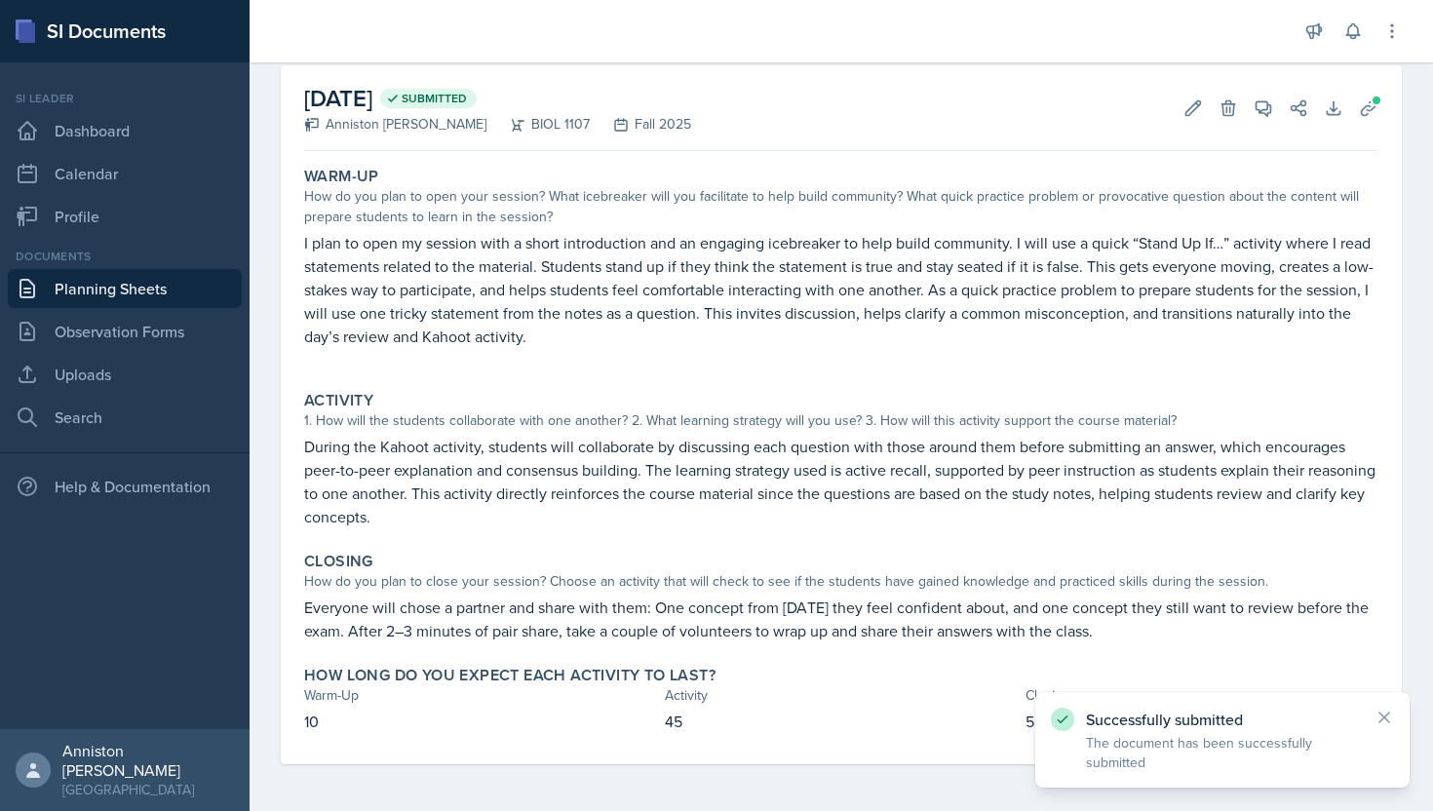
scroll to position [0, 0]
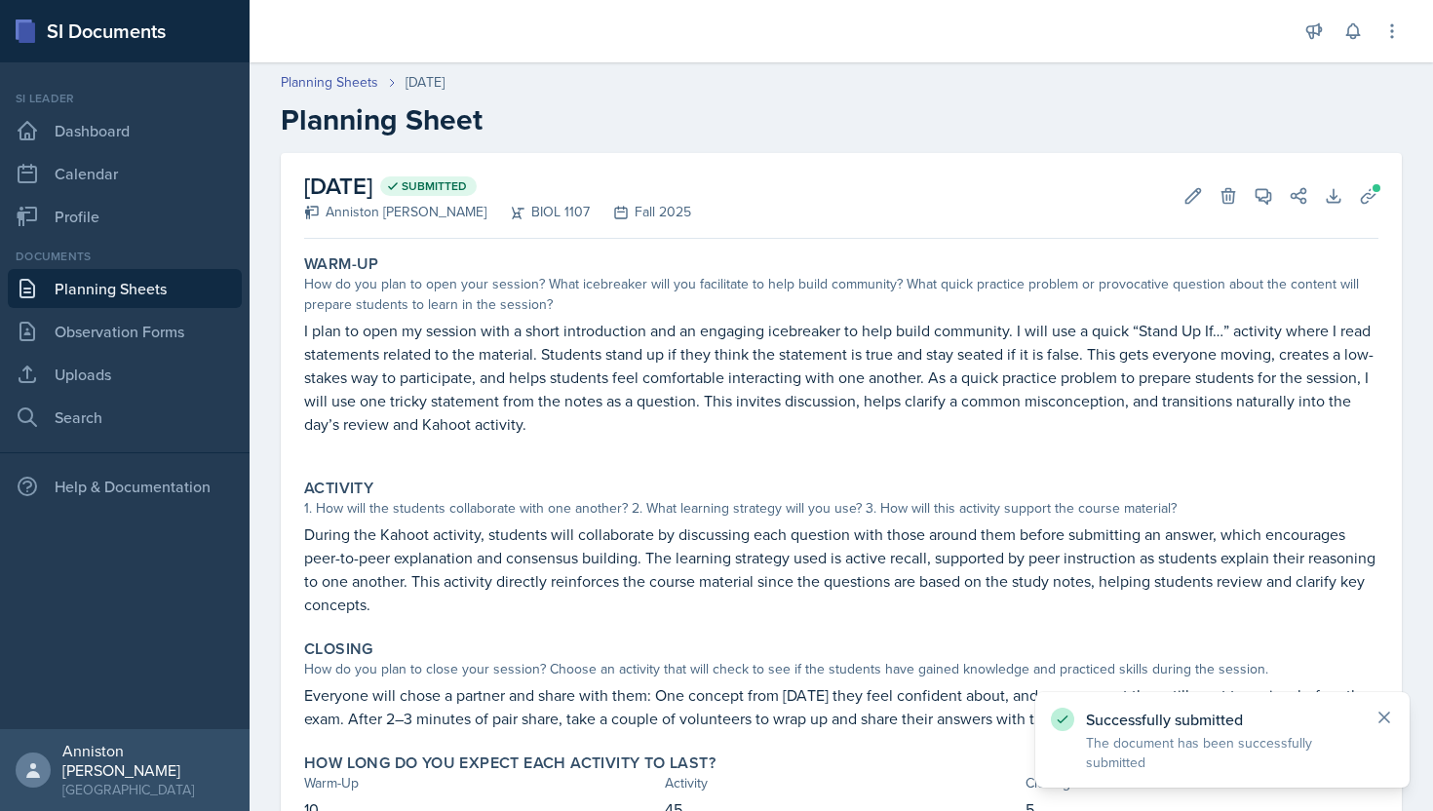
click at [1381, 716] on icon at bounding box center [1385, 718] width 20 height 20
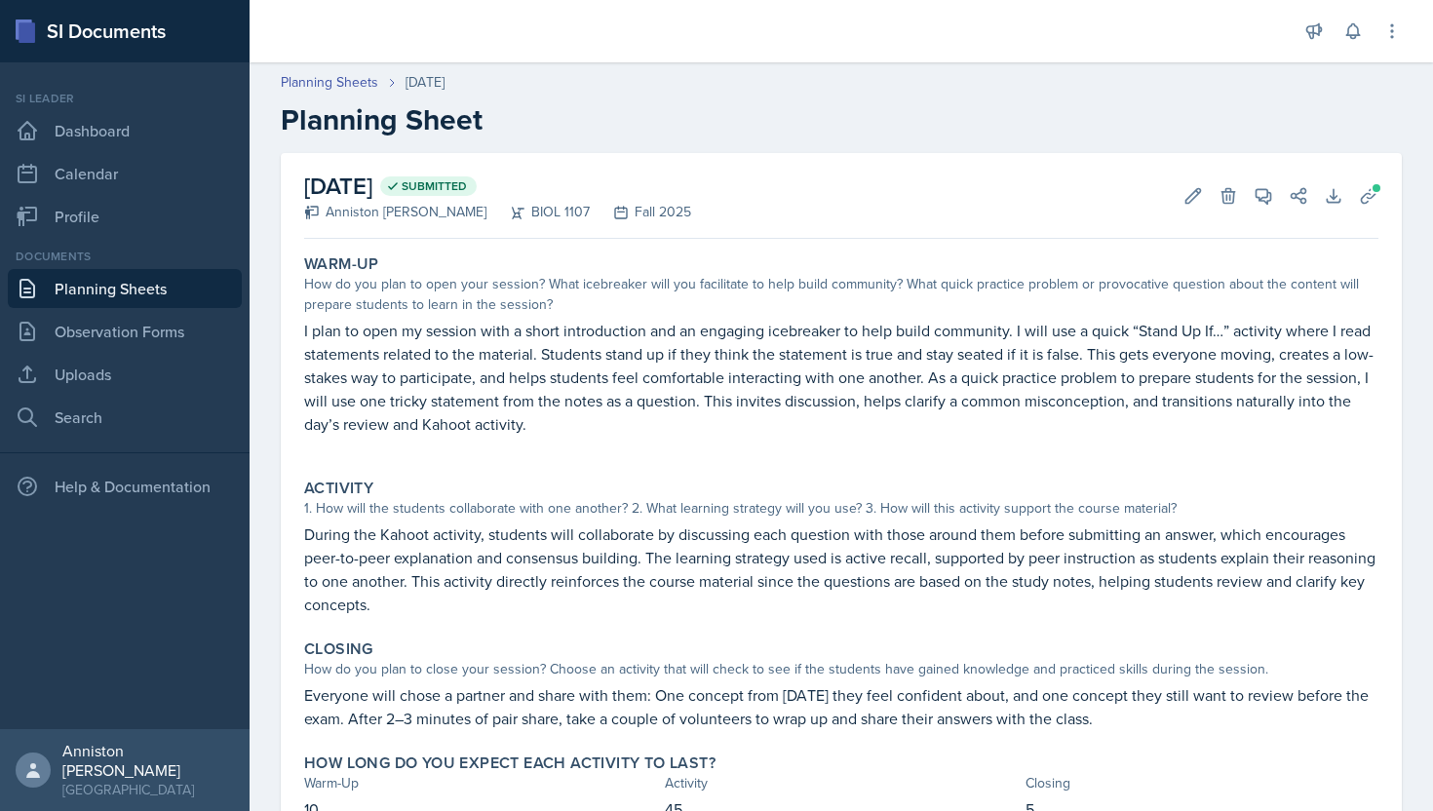
click at [706, 109] on h2 "Planning Sheet" at bounding box center [841, 119] width 1121 height 35
